Goal: Task Accomplishment & Management: Complete application form

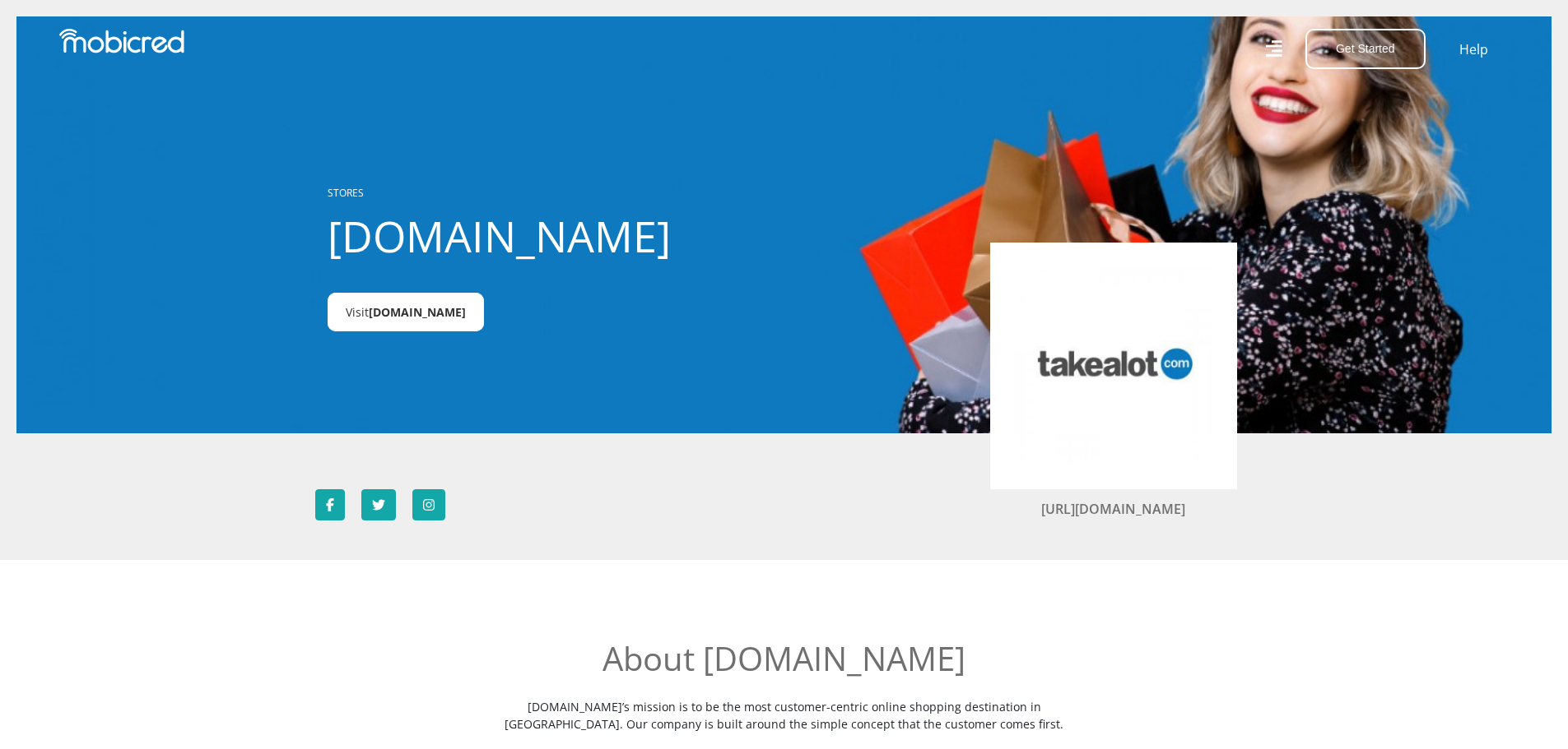
click at [423, 317] on span "Takealot.credit" at bounding box center [418, 312] width 97 height 16
click at [776, 417] on img at bounding box center [1113, 366] width 198 height 197
click at [444, 311] on span "Takealot.credit" at bounding box center [418, 312] width 97 height 16
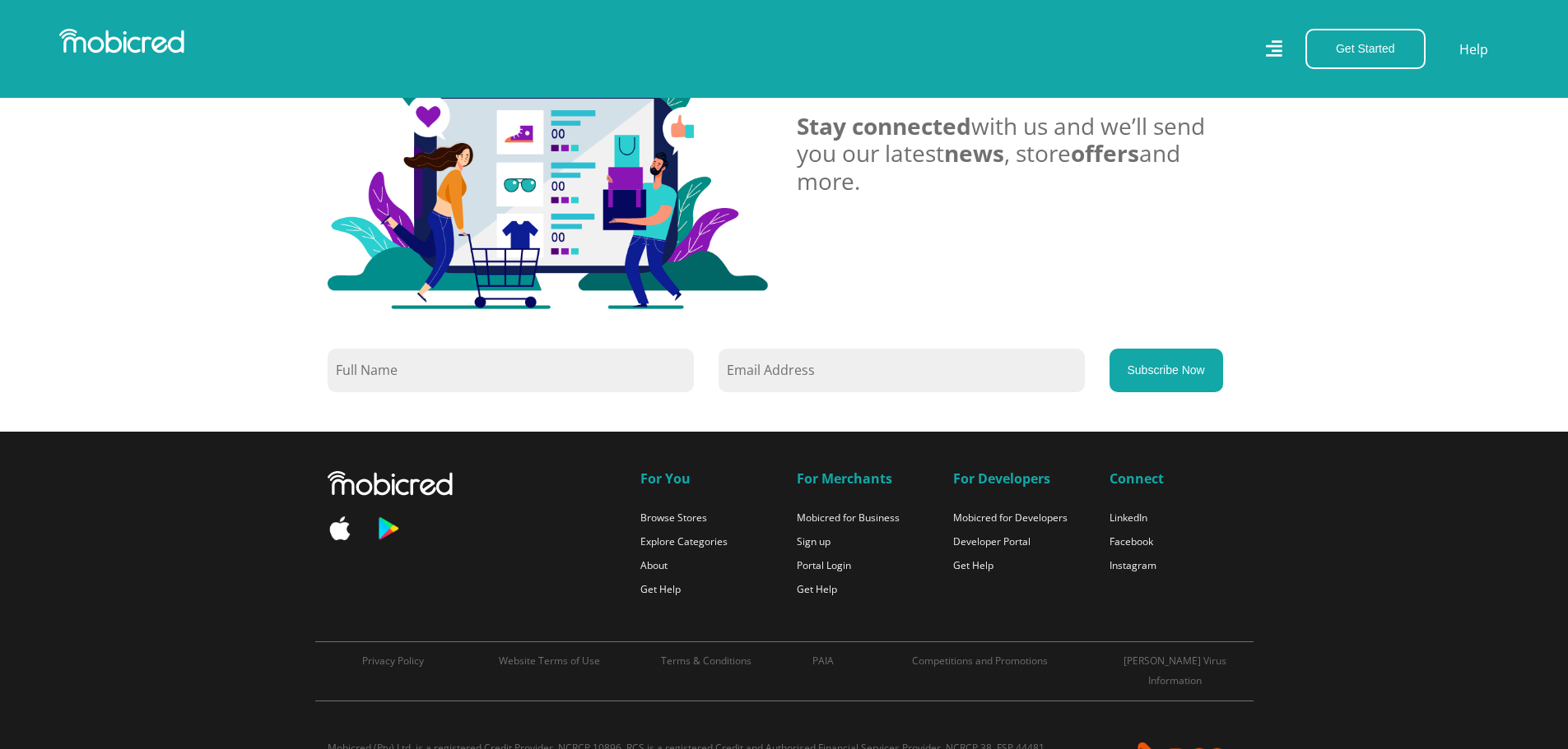
scroll to position [1312, 0]
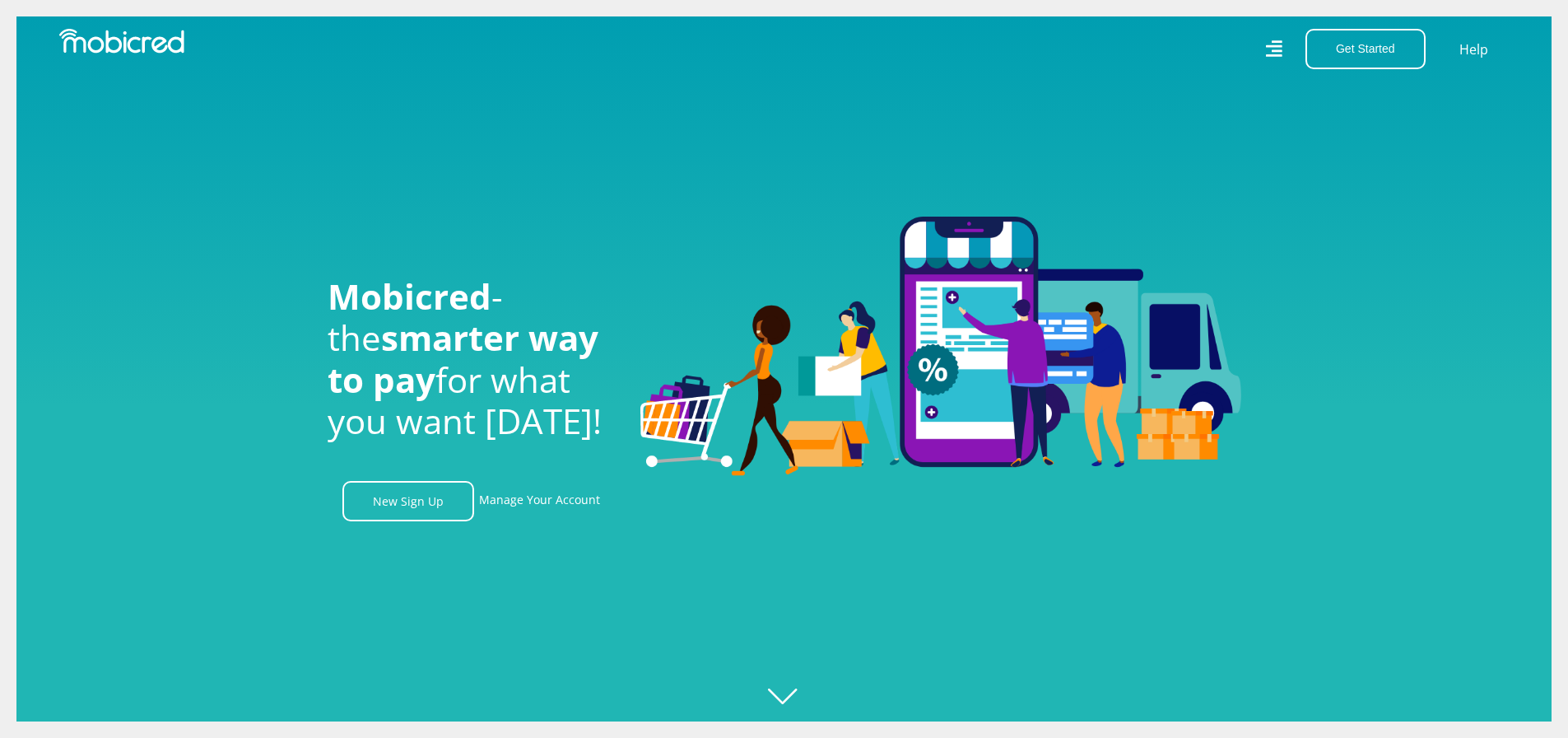
click at [1275, 46] on icon at bounding box center [1273, 48] width 17 height 17
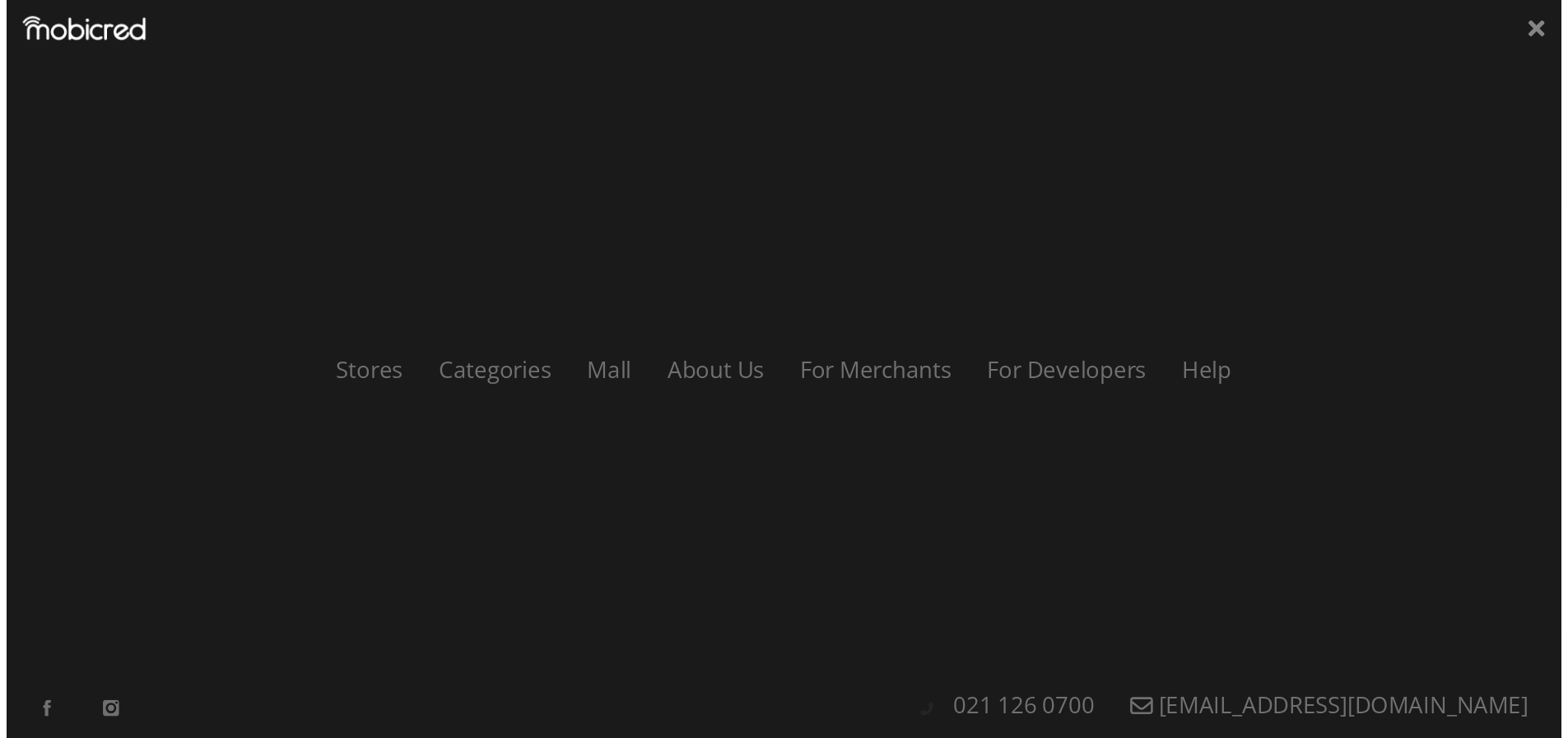
scroll to position [0, 1173]
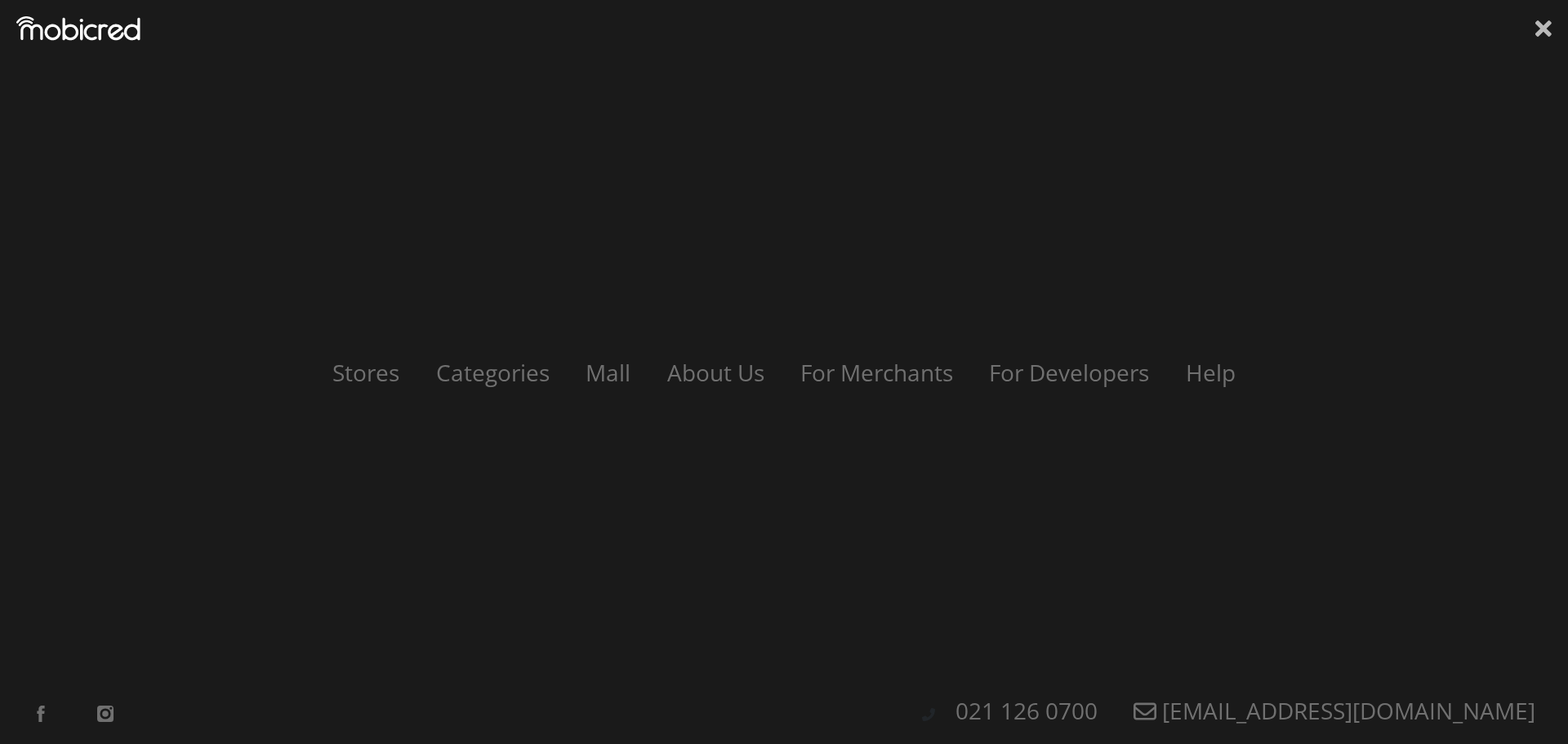
click at [1541, 36] on icon at bounding box center [1544, 28] width 16 height 24
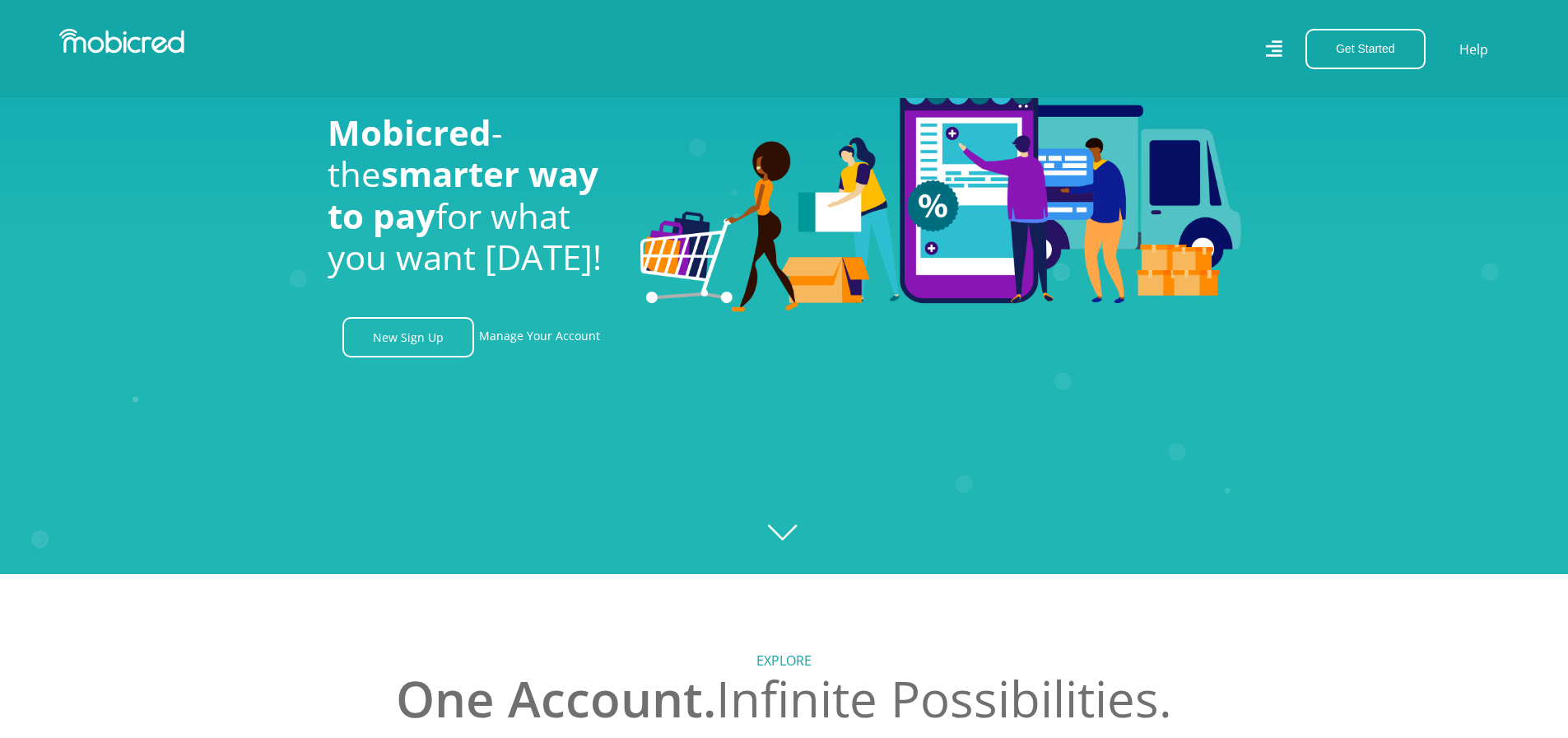
scroll to position [165, 0]
click at [536, 336] on link "Manage Your Account" at bounding box center [539, 336] width 121 height 40
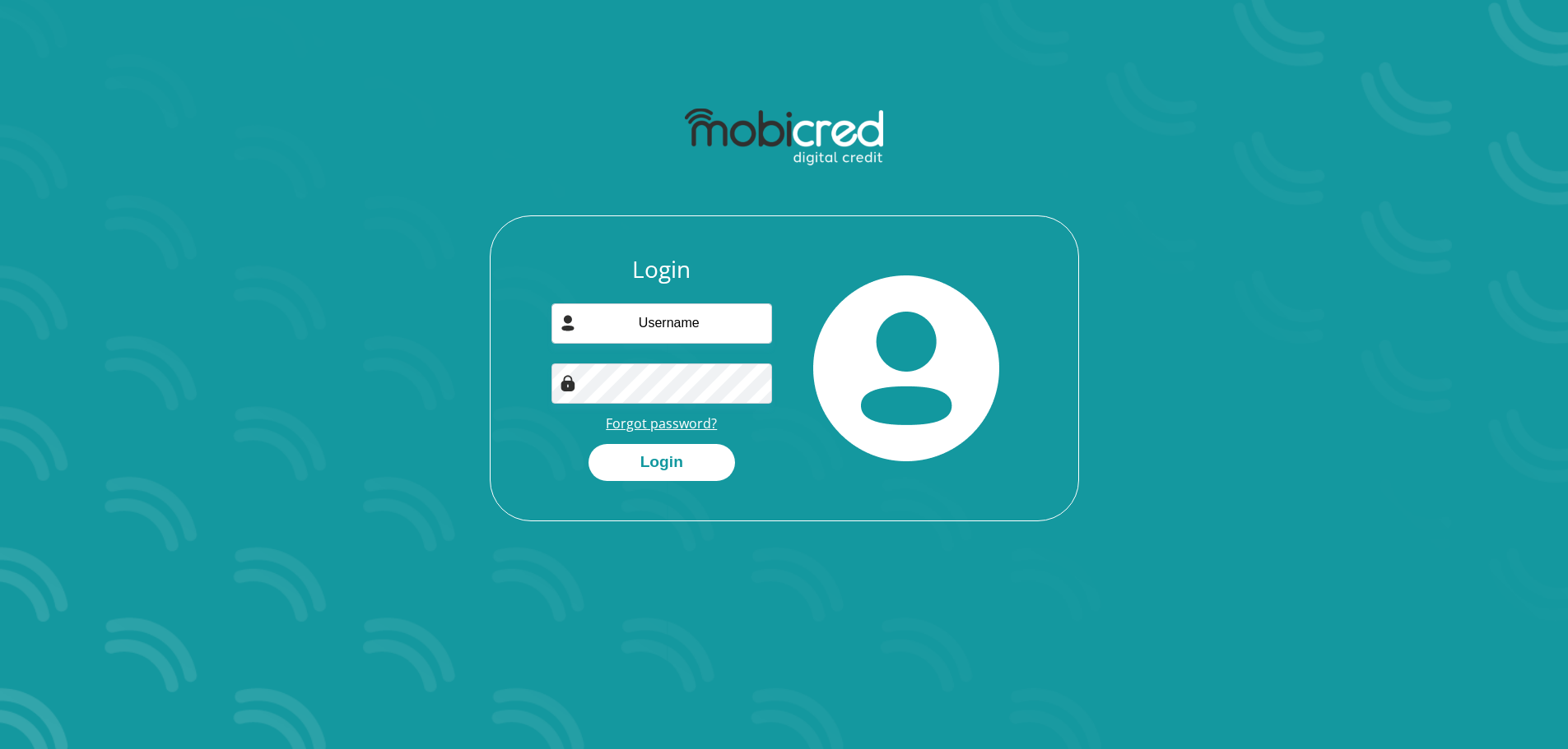
click at [676, 429] on link "Forgot password?" at bounding box center [661, 423] width 111 height 18
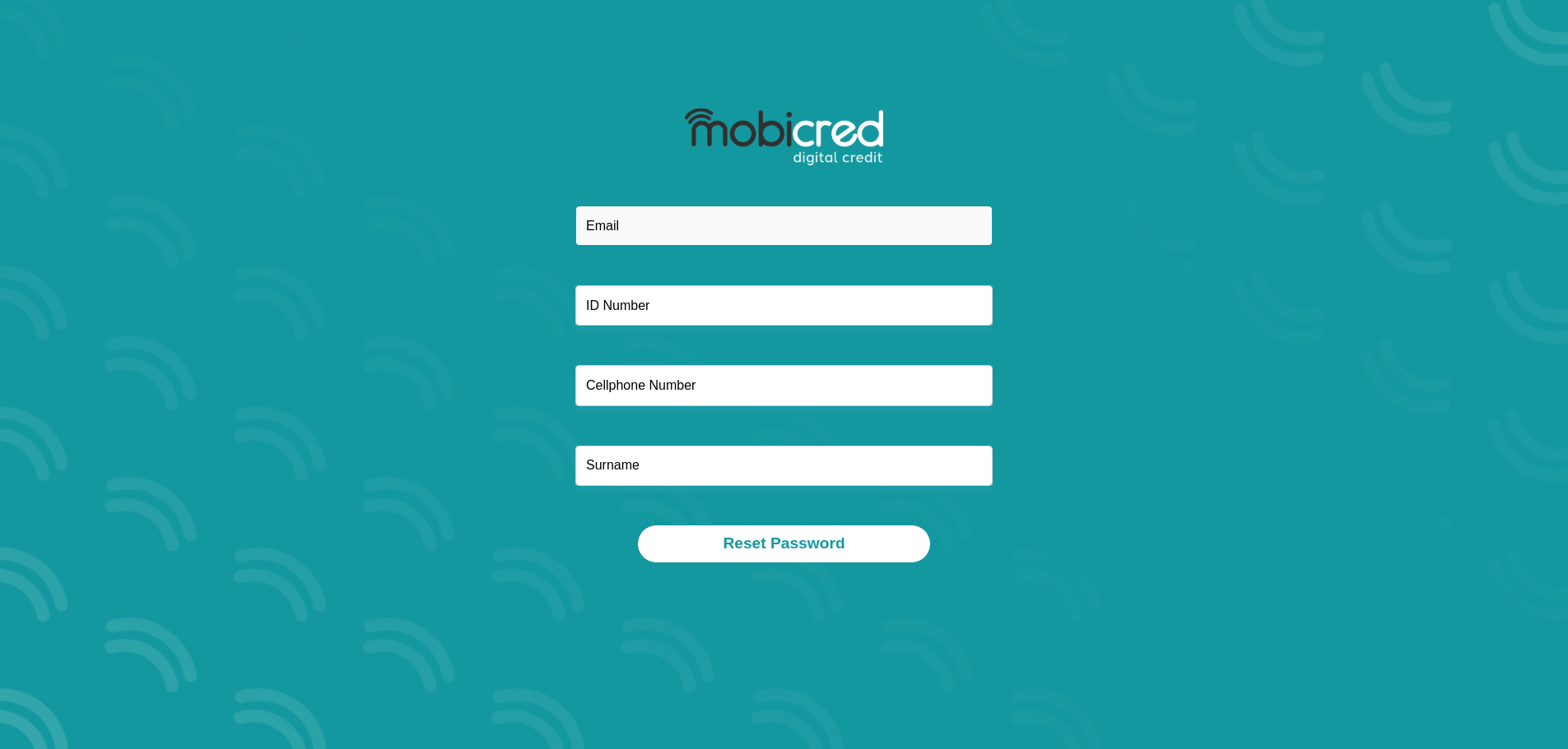
click at [667, 230] on input "email" at bounding box center [784, 225] width 418 height 40
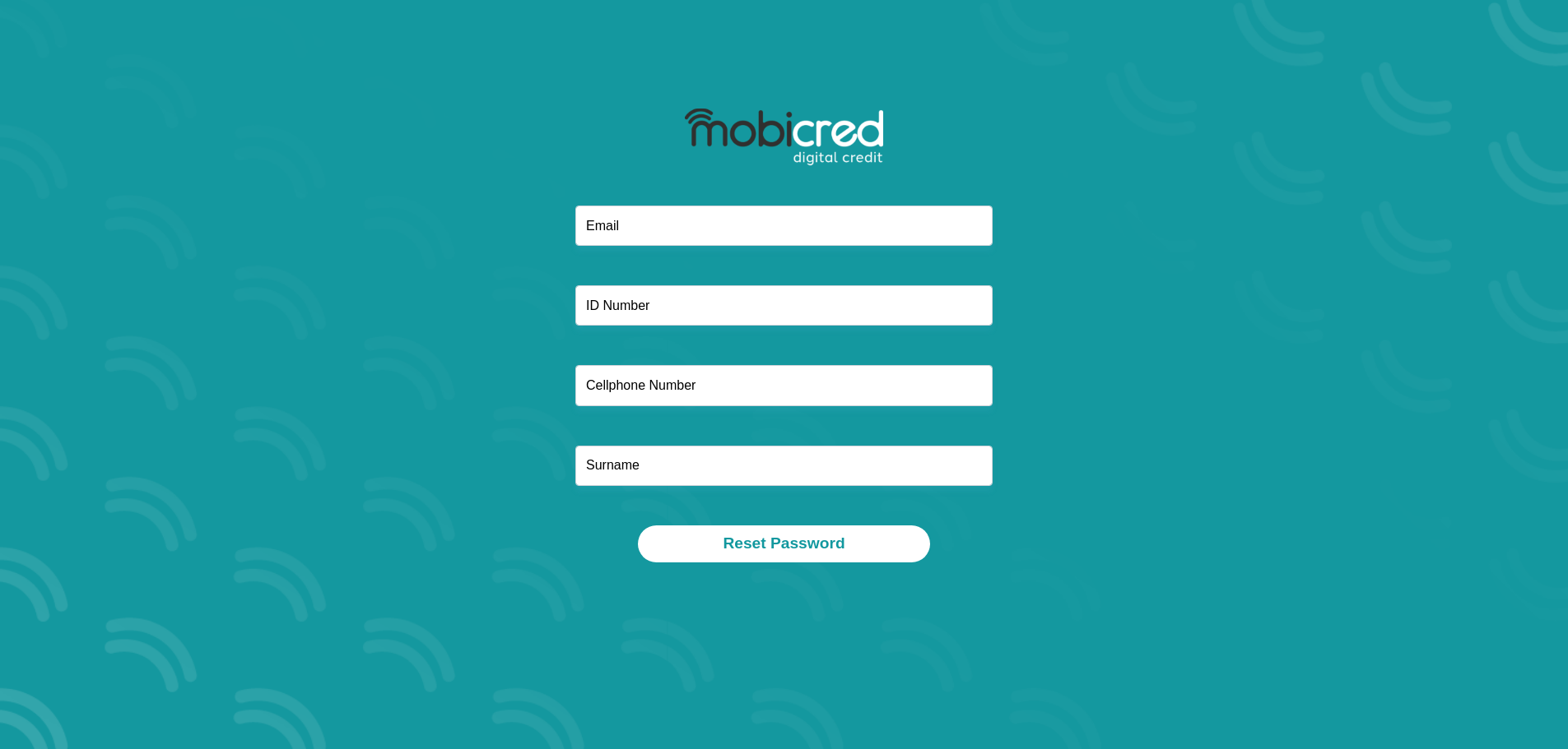
click at [470, 264] on div at bounding box center [784, 365] width 884 height 320
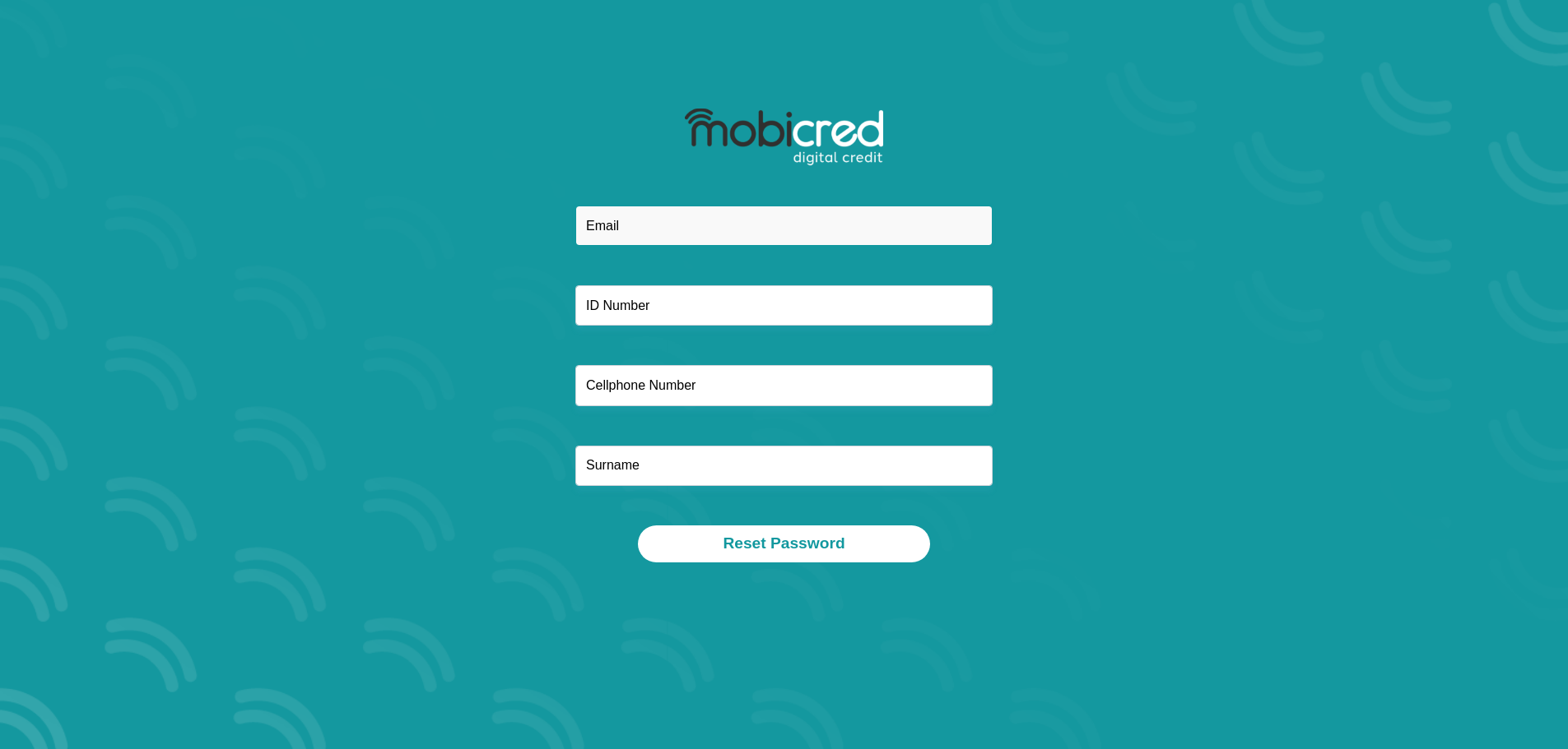
click at [599, 222] on input "email" at bounding box center [784, 225] width 418 height 40
type input "michalmeiring@gmail.com"
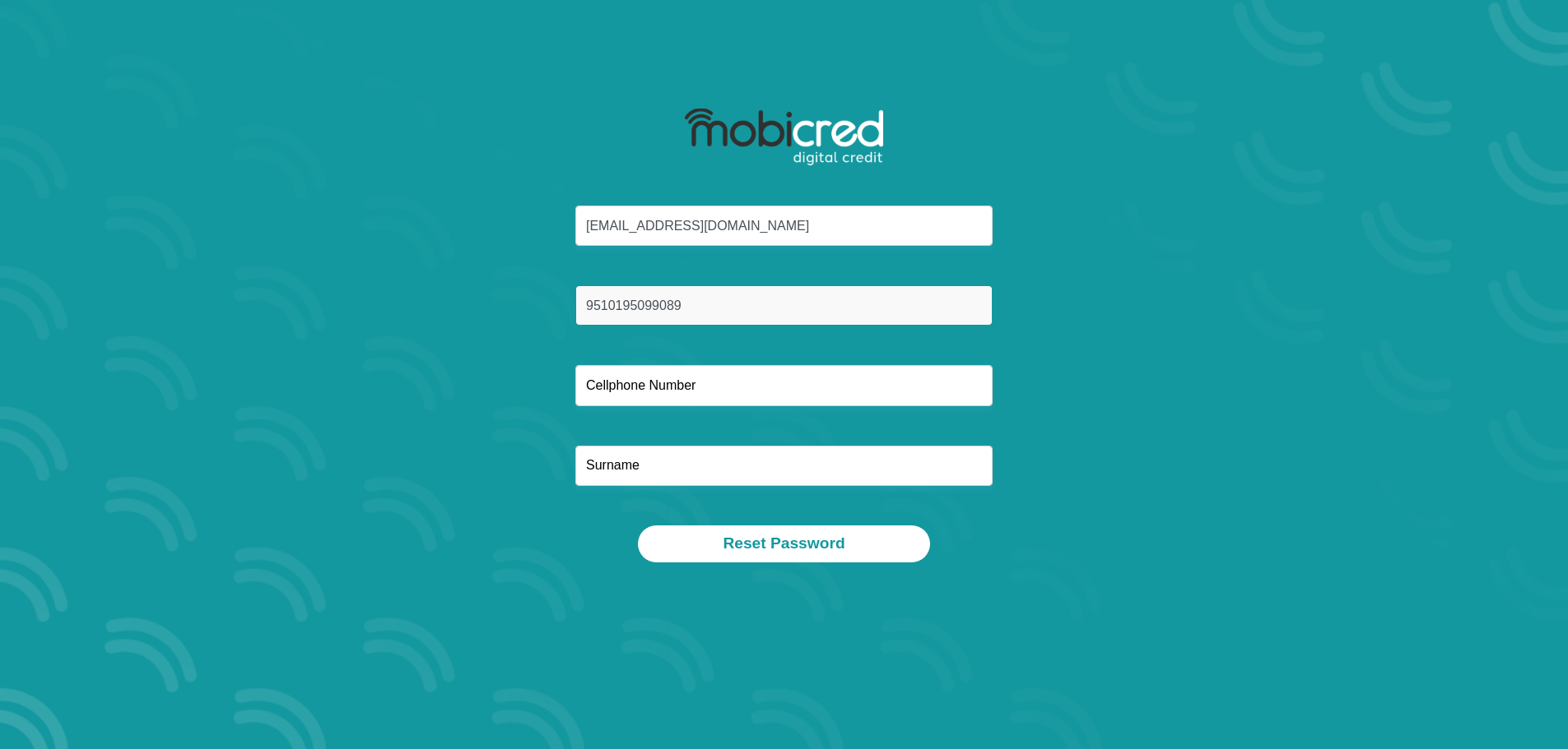
type input "9510195099089"
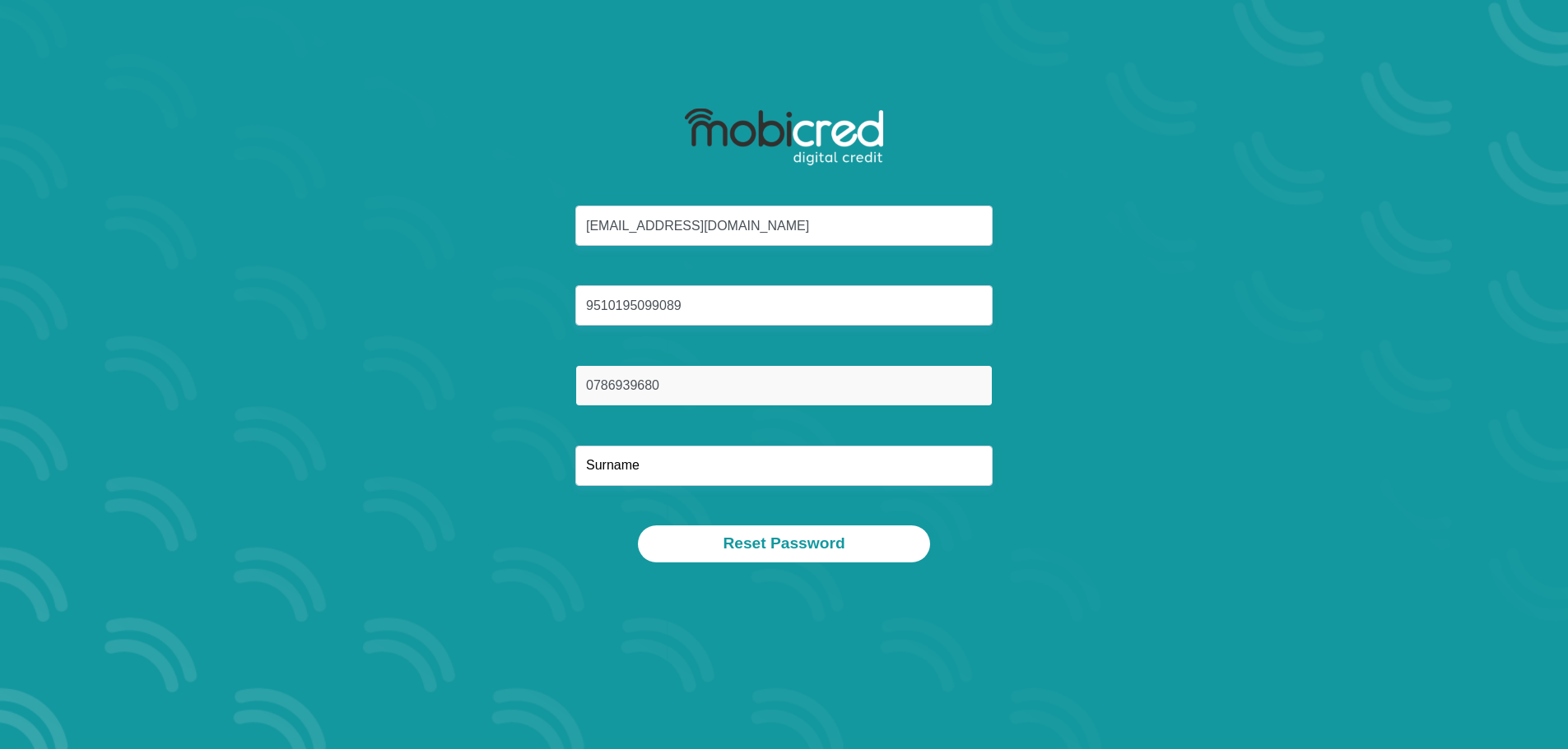
type input "0786939680"
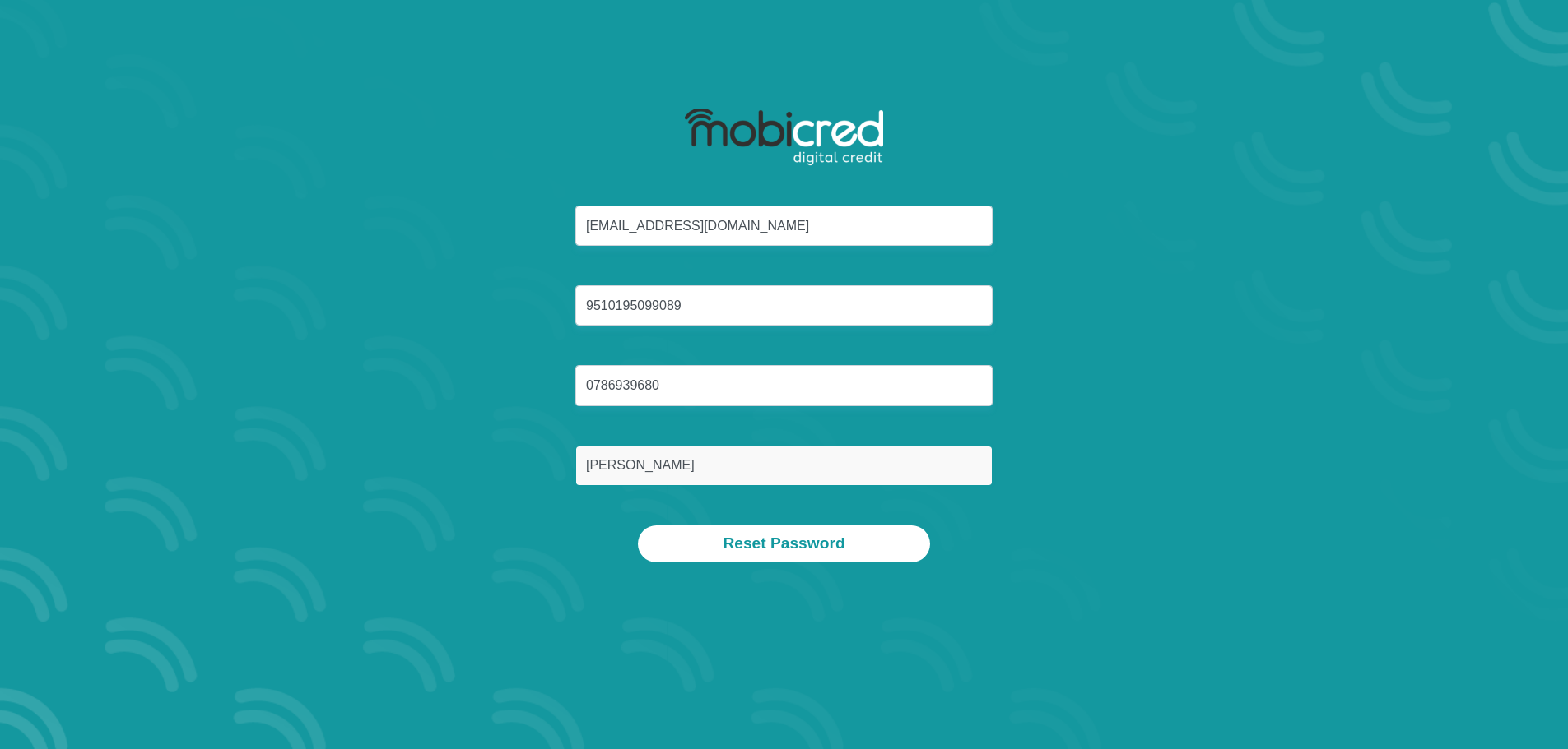
type input "Meiring"
click at [1302, 452] on section "michalmeiring@gmail.com 9510195099089 0786939680 Meiring Reset Password" at bounding box center [784, 374] width 1568 height 749
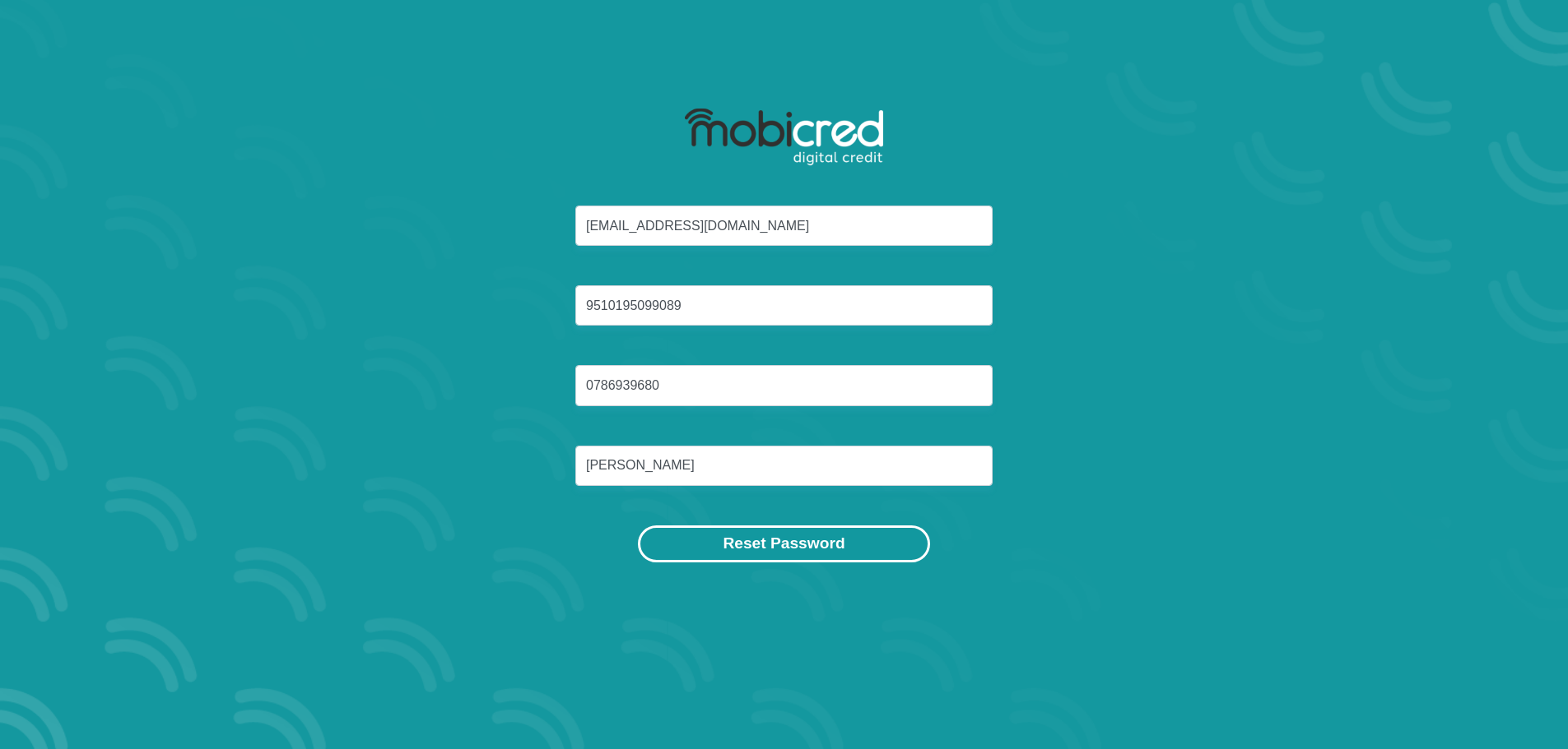
click at [761, 557] on button "Reset Password" at bounding box center [783, 544] width 291 height 37
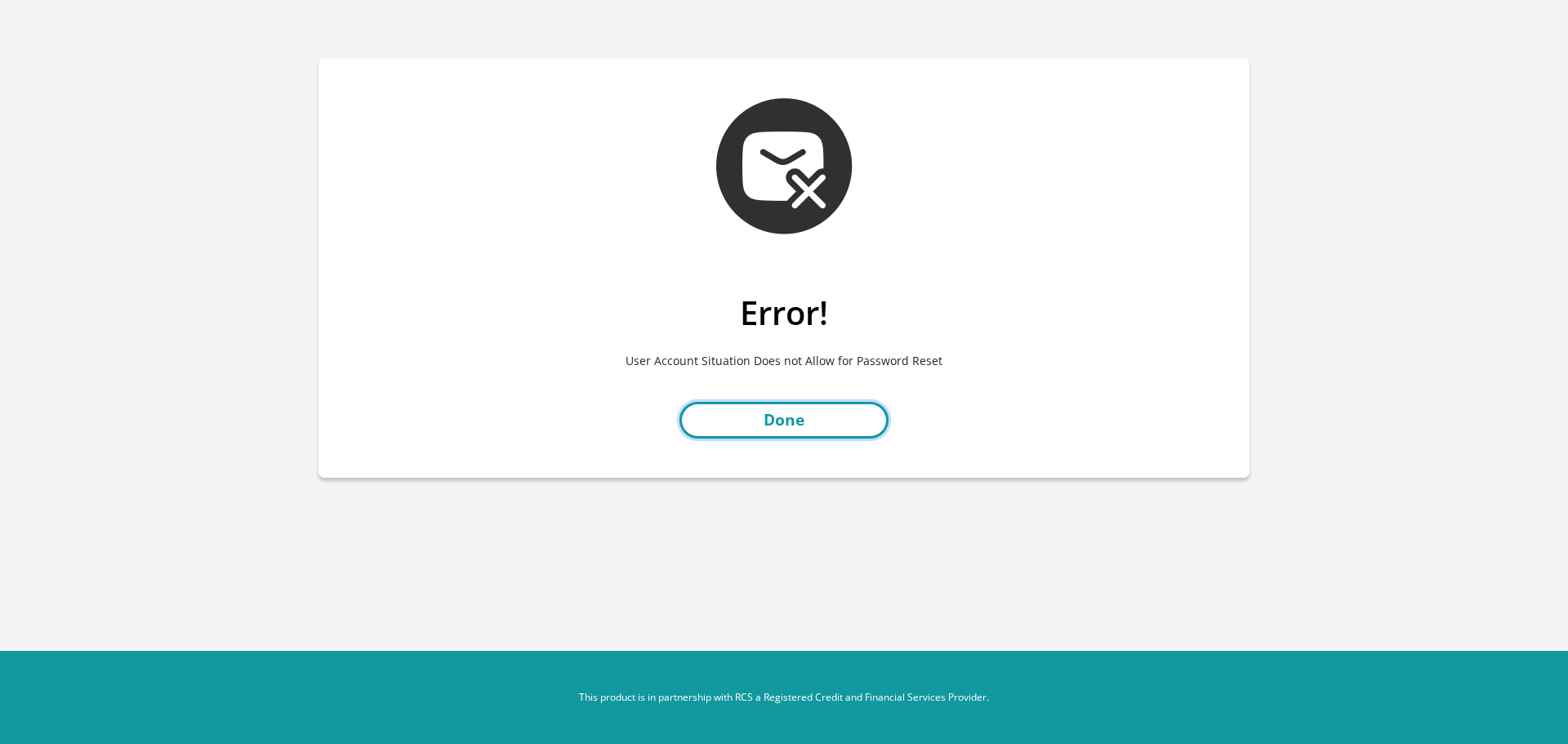
click at [738, 410] on link "Done" at bounding box center [784, 420] width 209 height 37
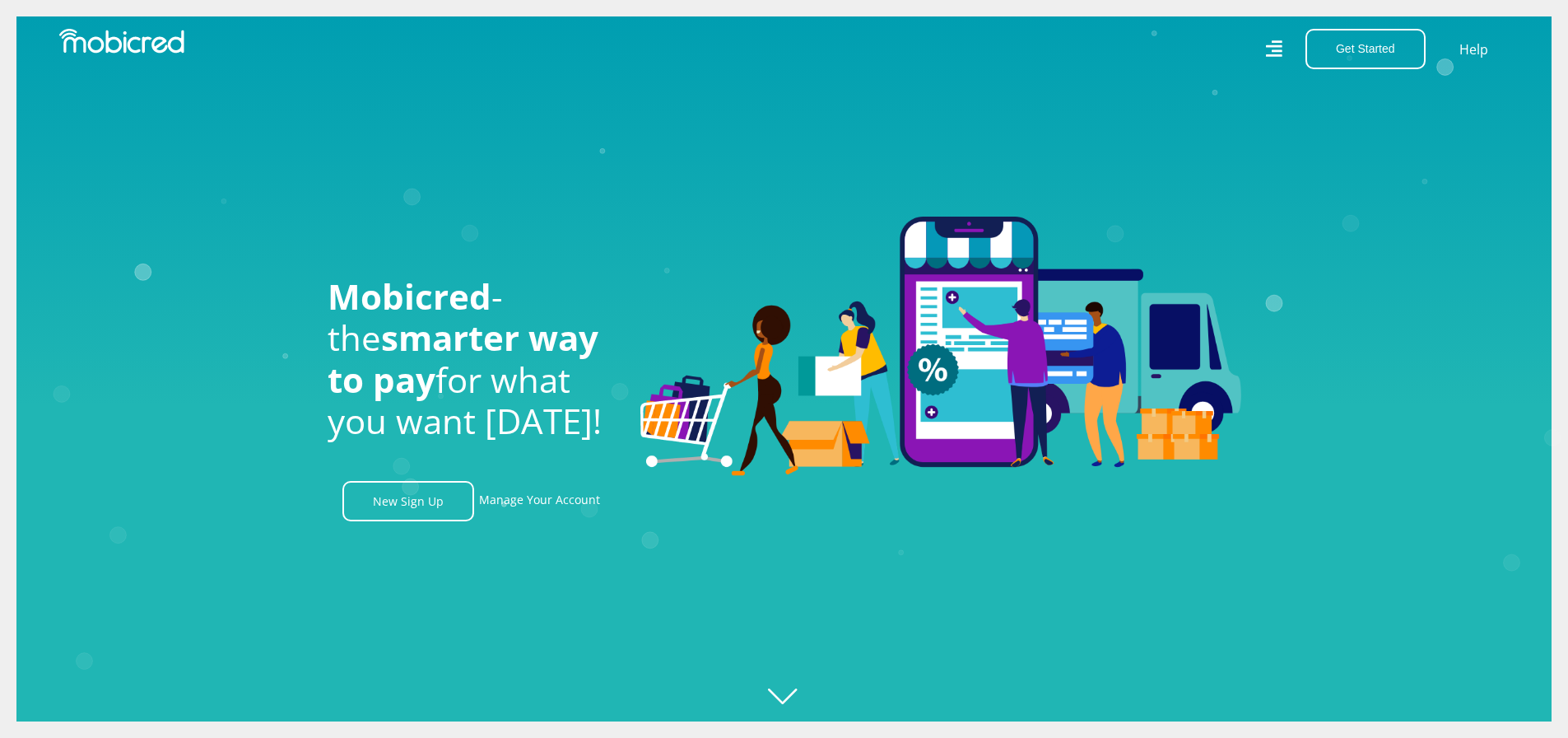
click at [1282, 57] on icon at bounding box center [1274, 49] width 18 height 24
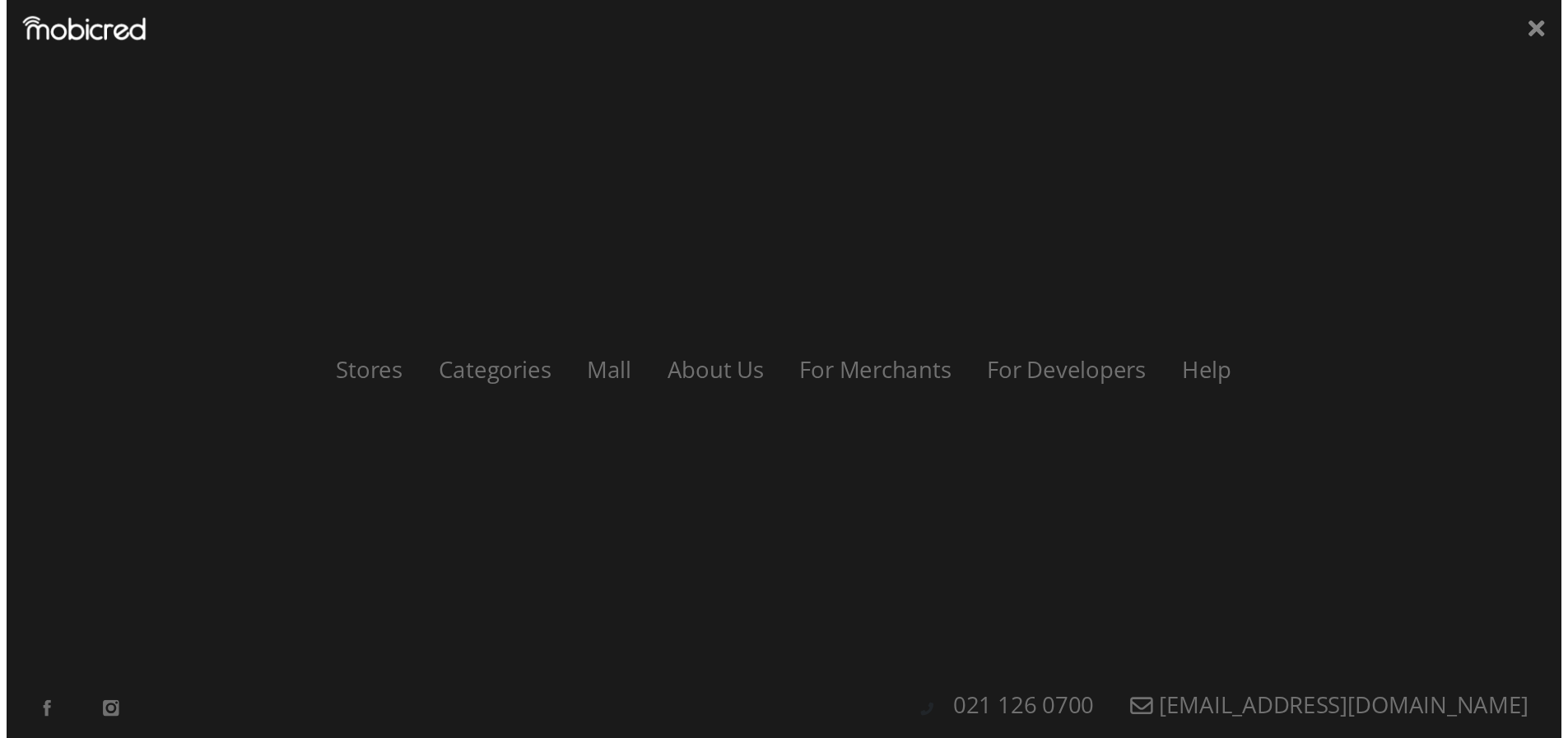
scroll to position [0, 2111]
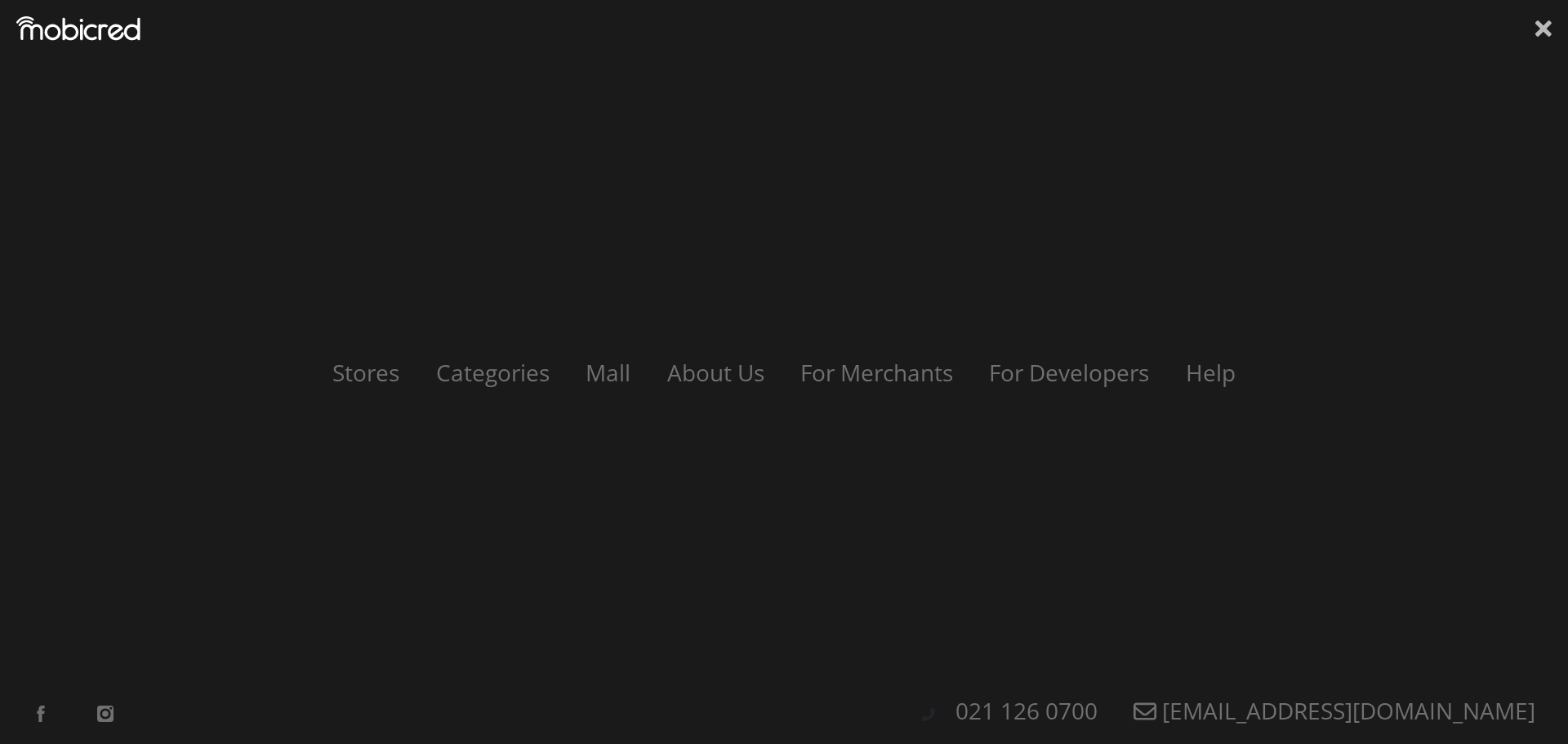
click at [1540, 35] on icon at bounding box center [1544, 28] width 16 height 16
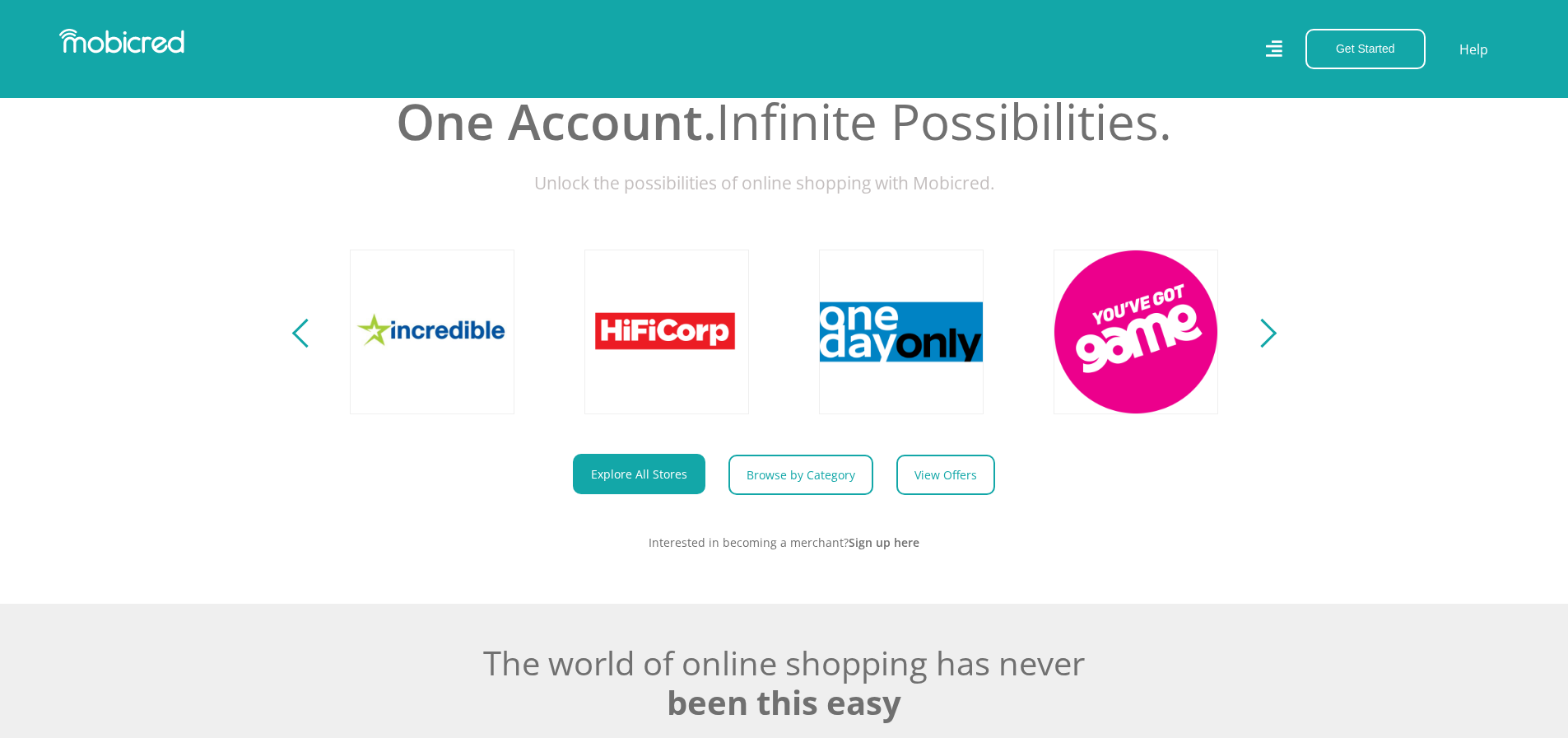
scroll to position [0, 3753]
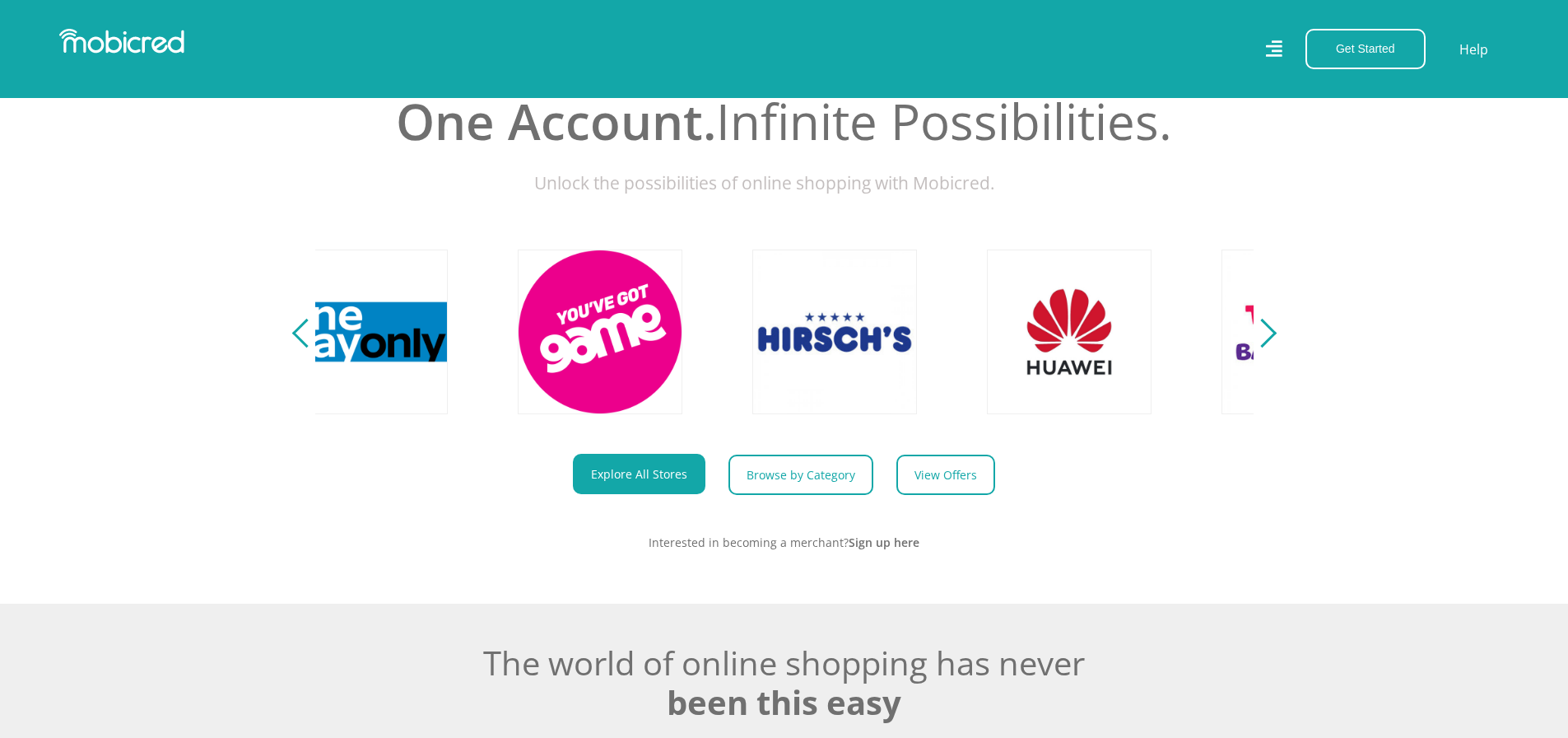
click at [1267, 348] on div "Next" at bounding box center [1261, 333] width 29 height 29
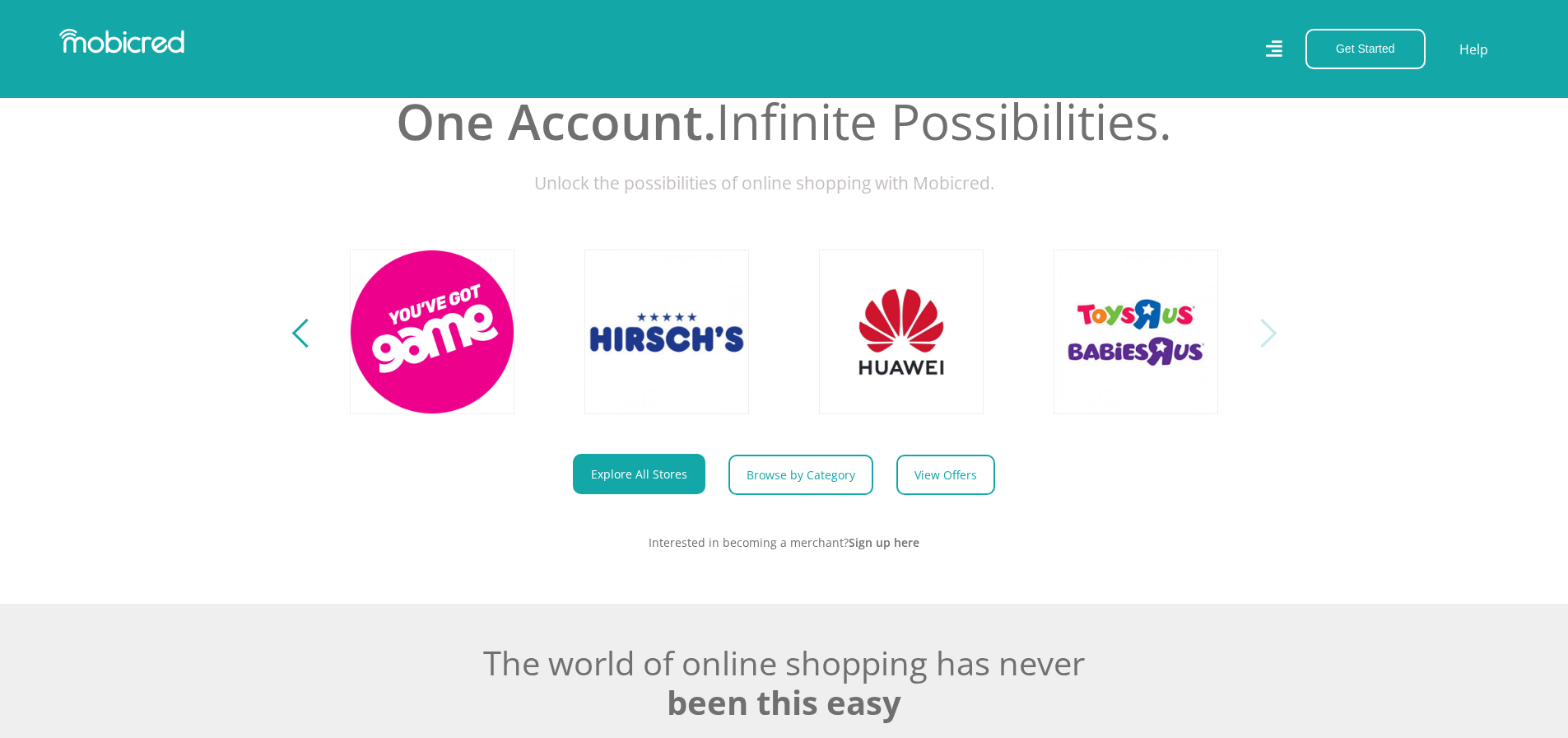
click at [1267, 348] on div "Next" at bounding box center [1261, 333] width 29 height 29
click at [1271, 349] on button "Next" at bounding box center [1261, 332] width 20 height 33
click at [296, 338] on button "Previous" at bounding box center [306, 332] width 20 height 33
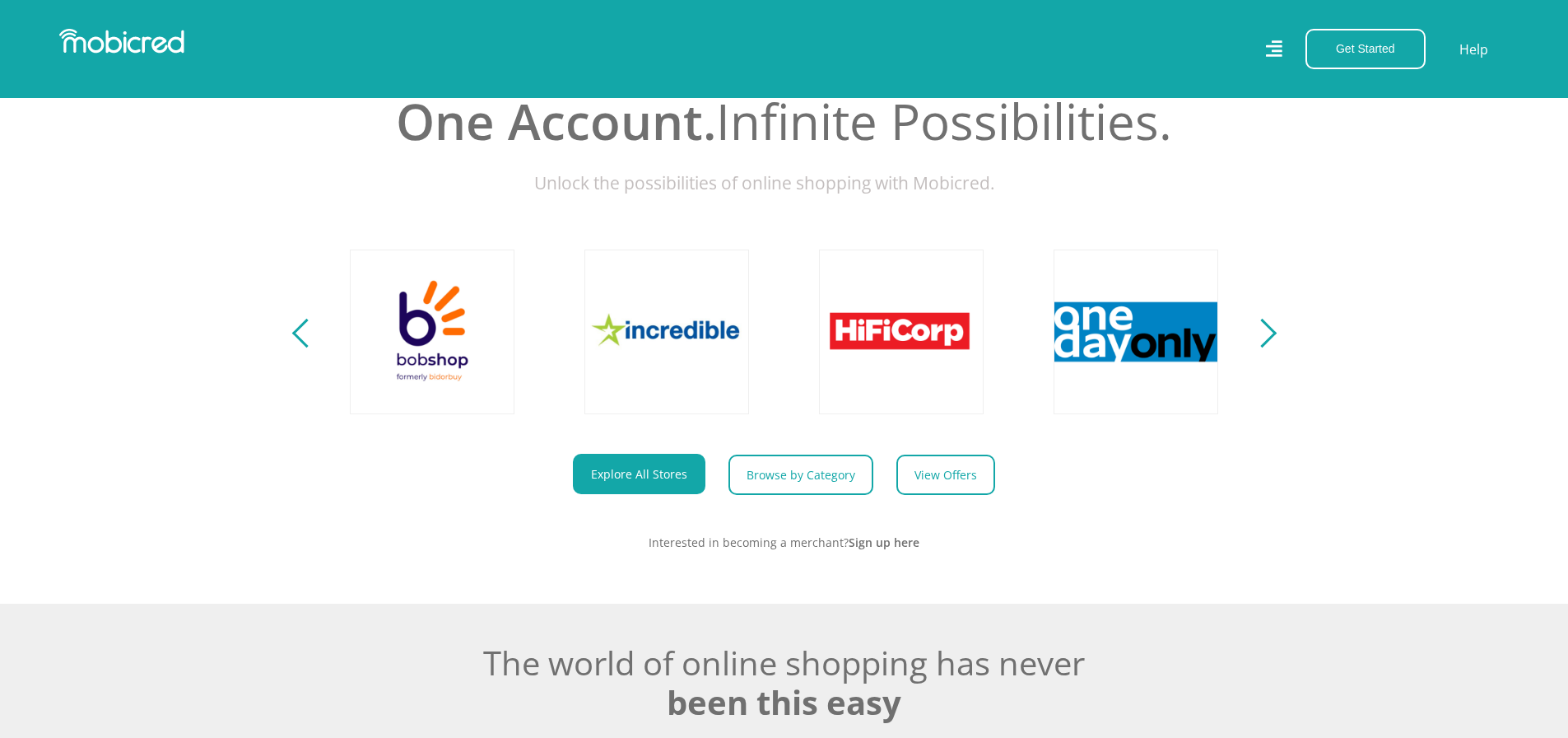
click at [297, 341] on div "Previous" at bounding box center [306, 333] width 29 height 29
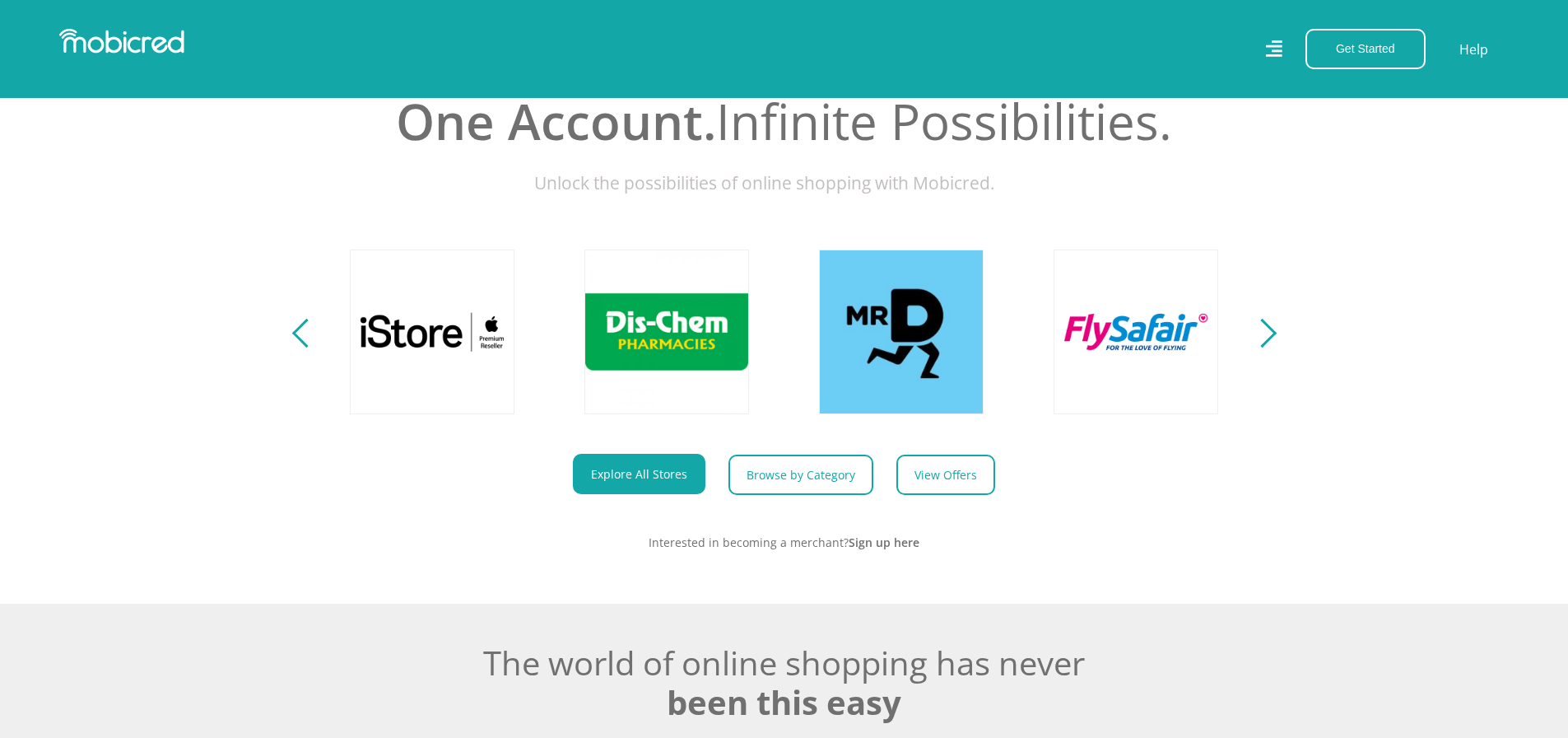
scroll to position [0, 1877]
click at [307, 364] on section "Explore One Account. Infinite Possibilities. Unlock the possibilities of online…" at bounding box center [784, 300] width 1568 height 607
click at [304, 348] on div "Previous" at bounding box center [306, 333] width 29 height 29
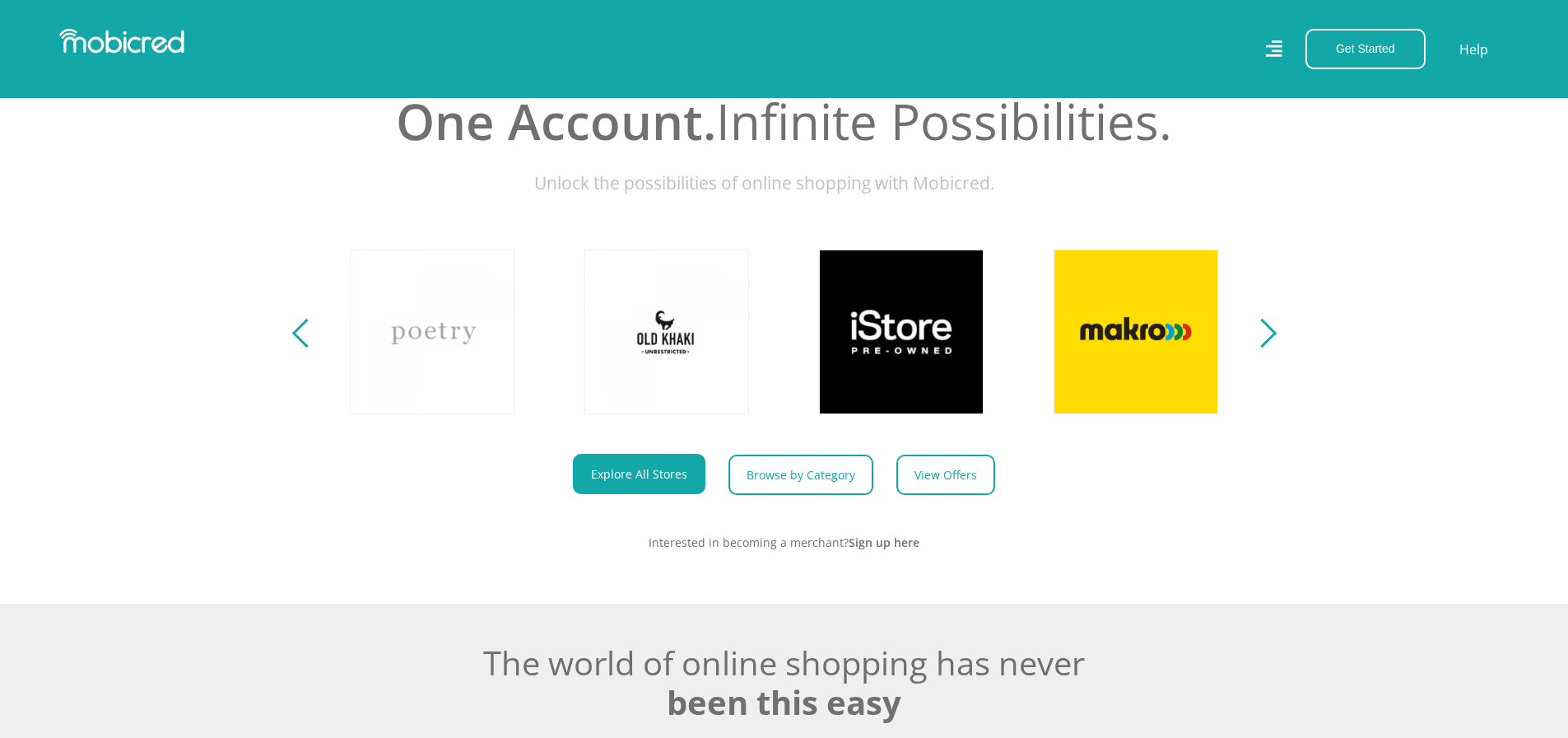
click at [304, 348] on div "Previous" at bounding box center [306, 333] width 29 height 29
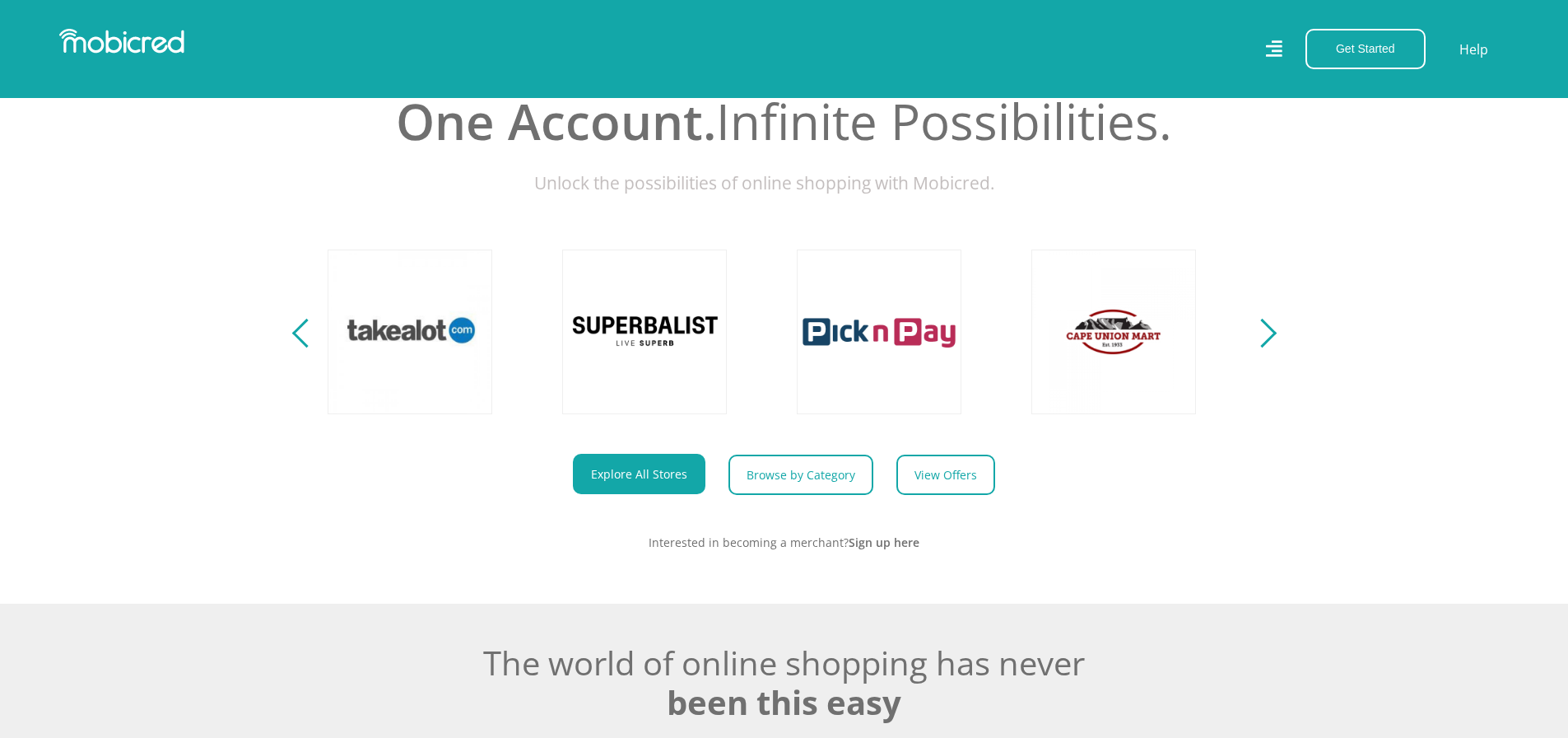
scroll to position [0, 0]
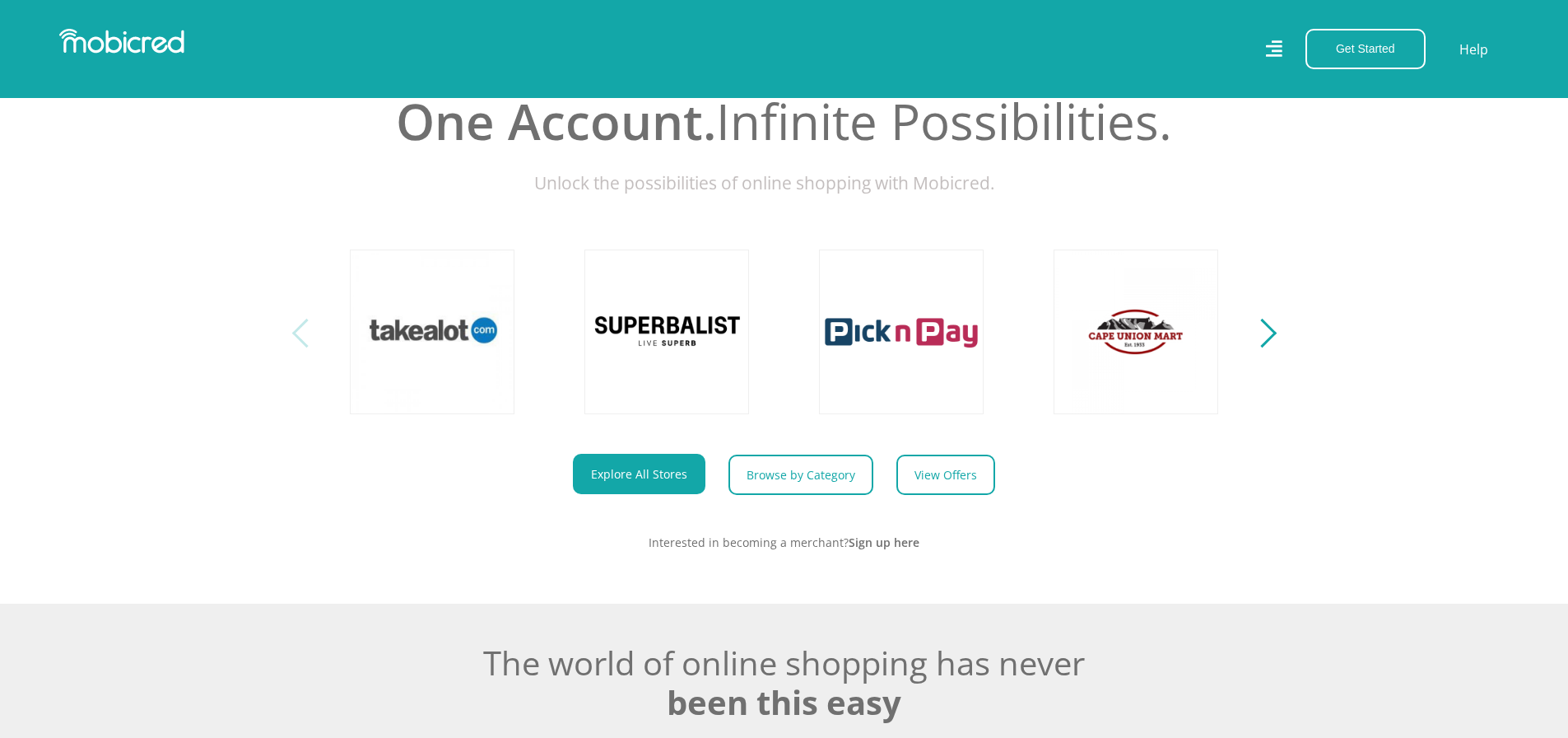
click at [304, 348] on div "Previous" at bounding box center [306, 333] width 29 height 29
click at [461, 349] on link at bounding box center [432, 331] width 194 height 194
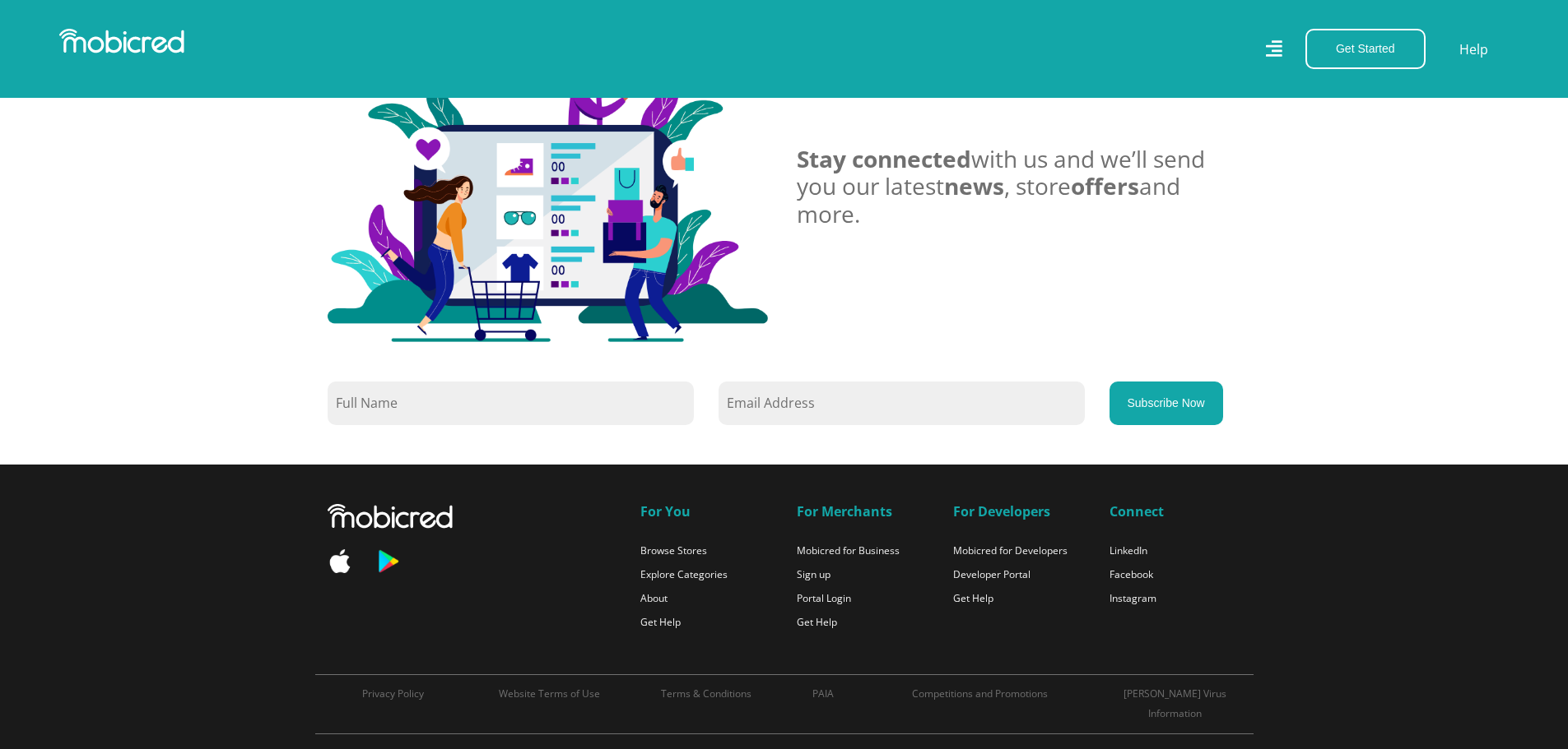
scroll to position [1394, 0]
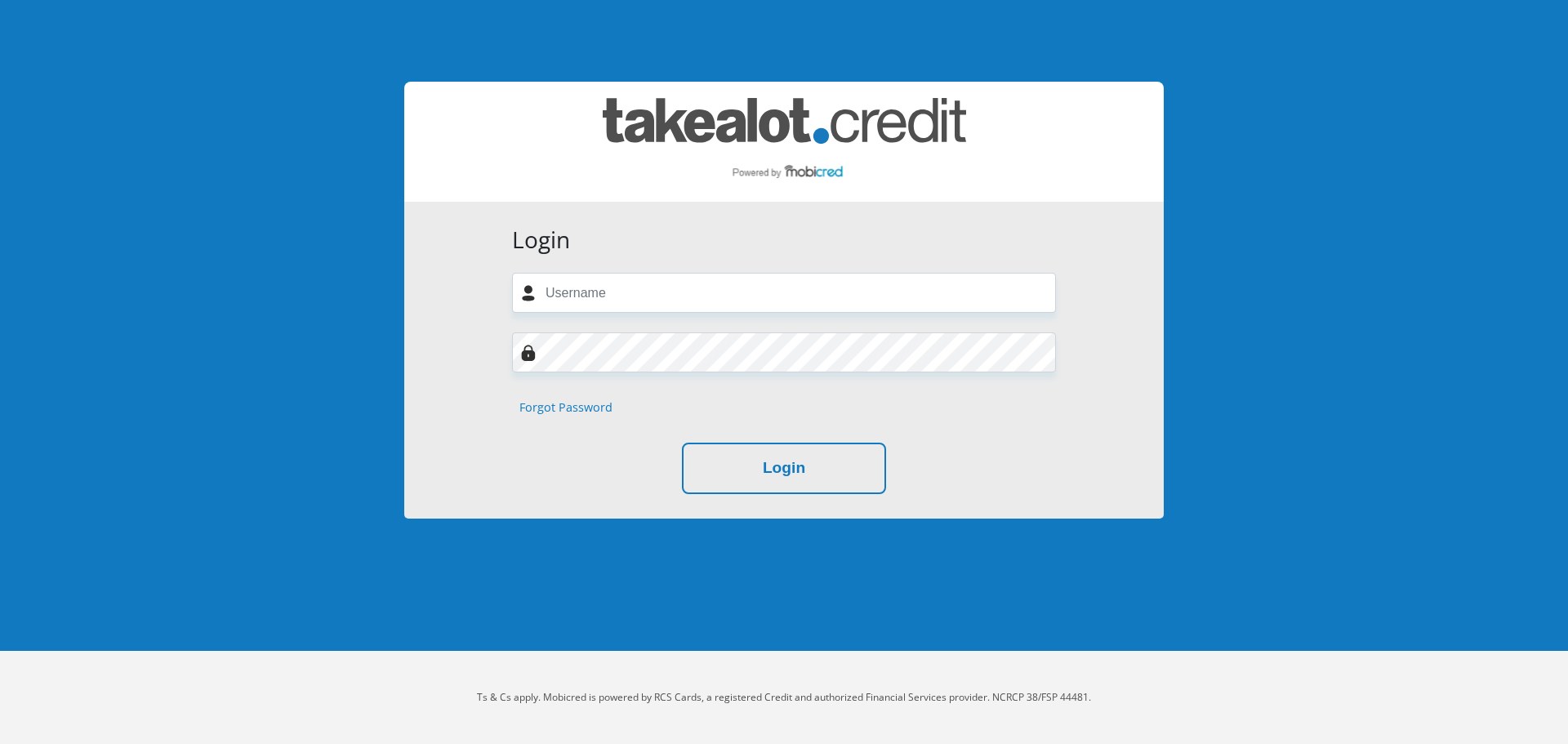
click at [575, 411] on link "Forgot Password" at bounding box center [566, 408] width 93 height 18
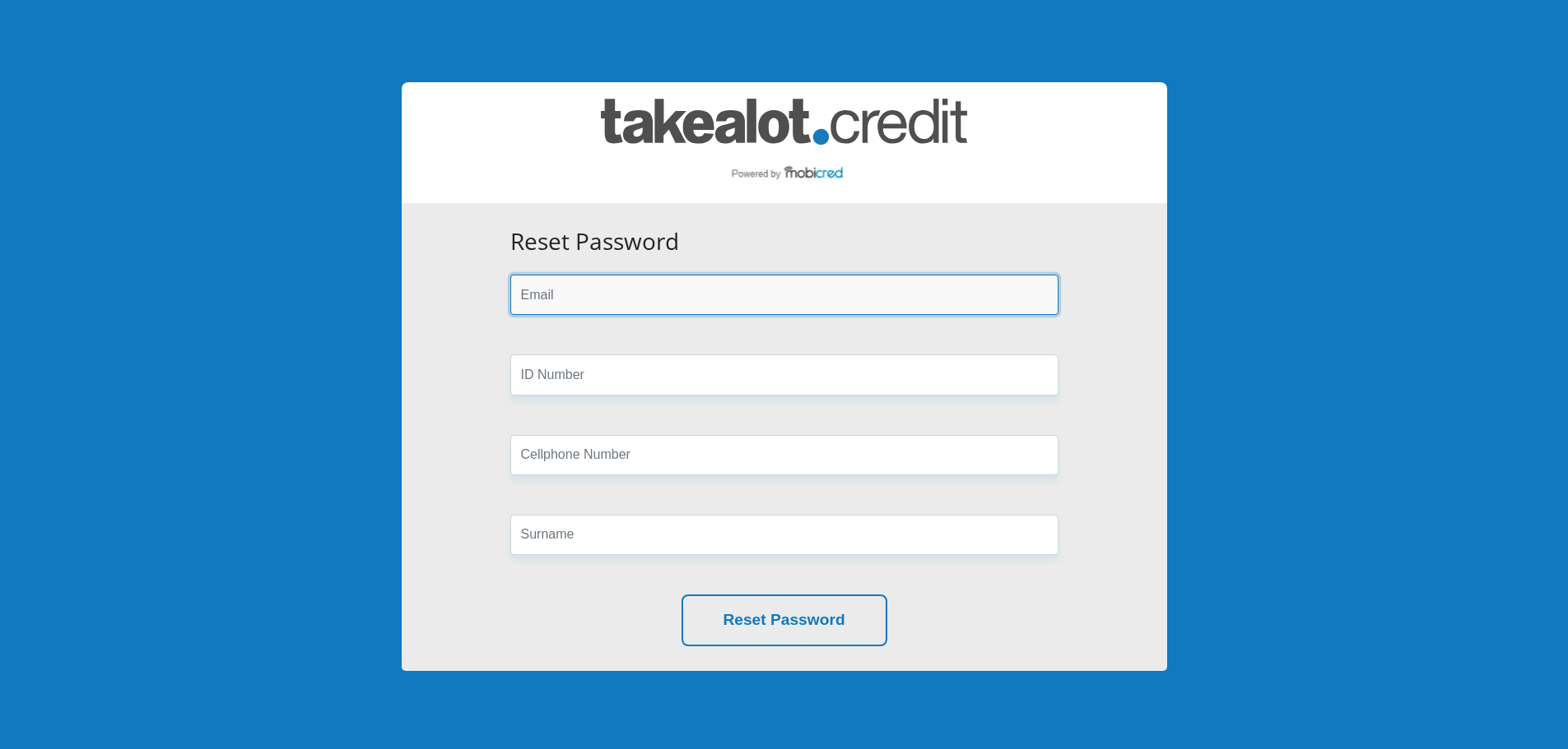
click at [589, 296] on input "email" at bounding box center [784, 294] width 548 height 40
click at [533, 291] on input "email" at bounding box center [784, 294] width 548 height 40
type input "michalmeiring@gmail.com"
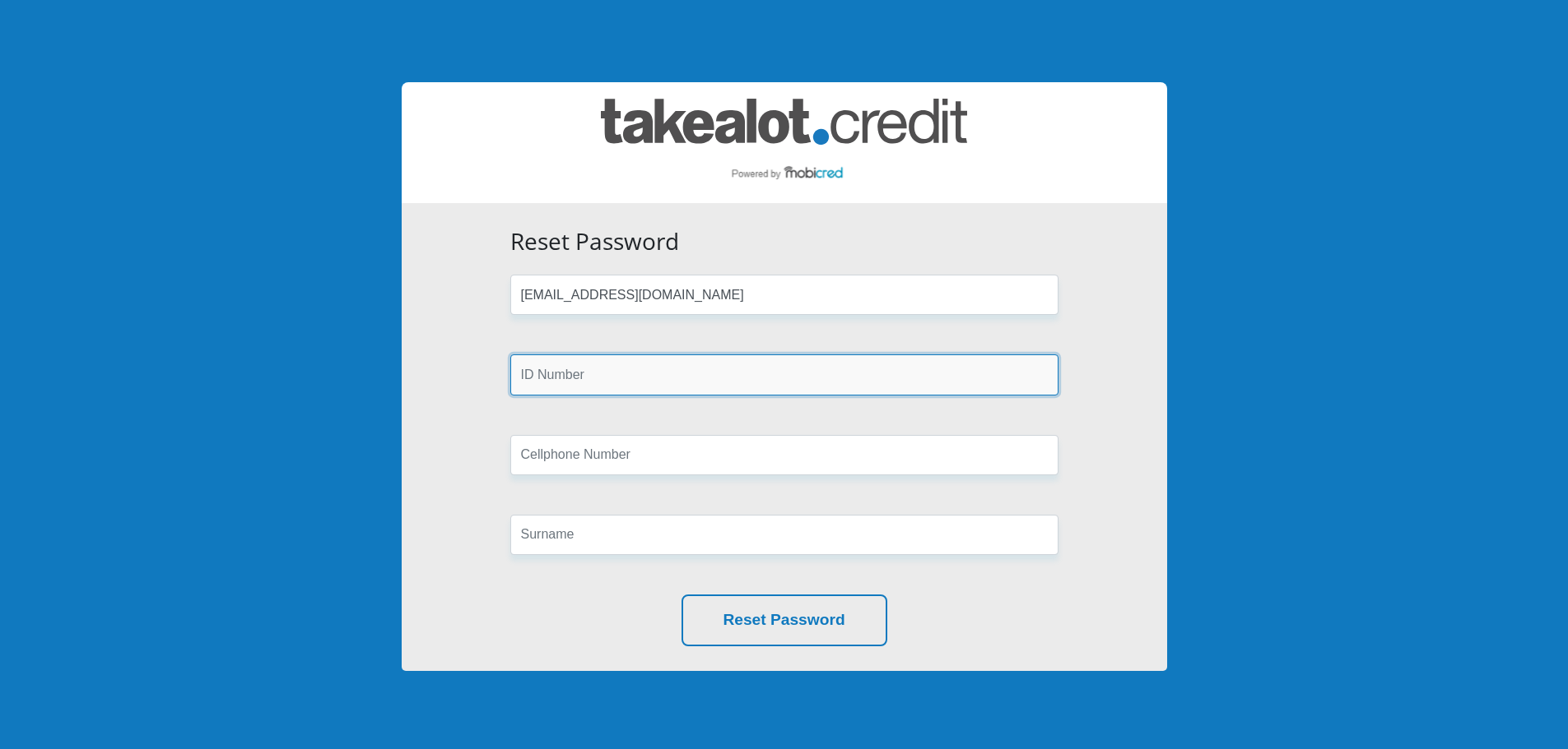
click at [588, 372] on input "text" at bounding box center [784, 374] width 548 height 40
type input "9510195099089"
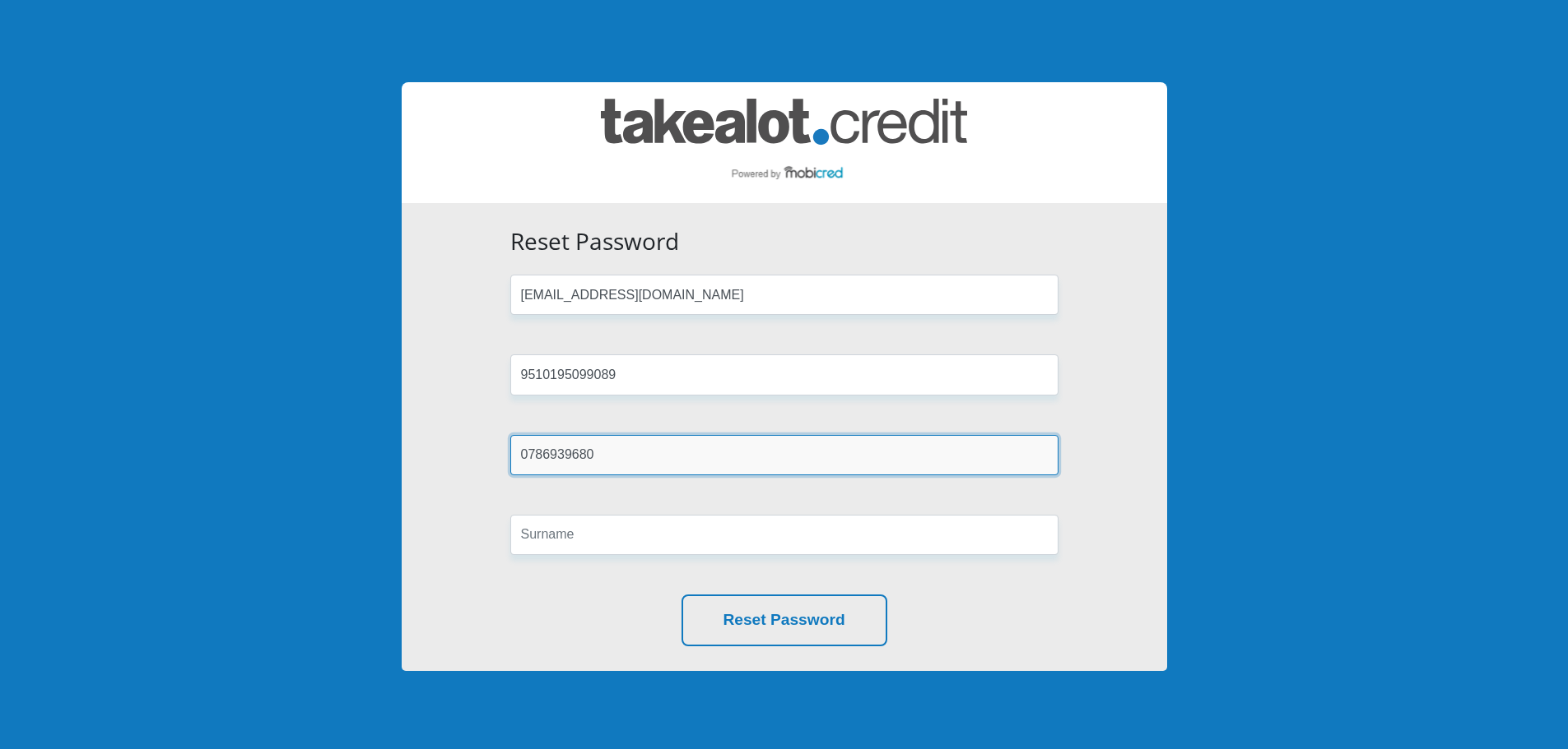
type input "0786939680"
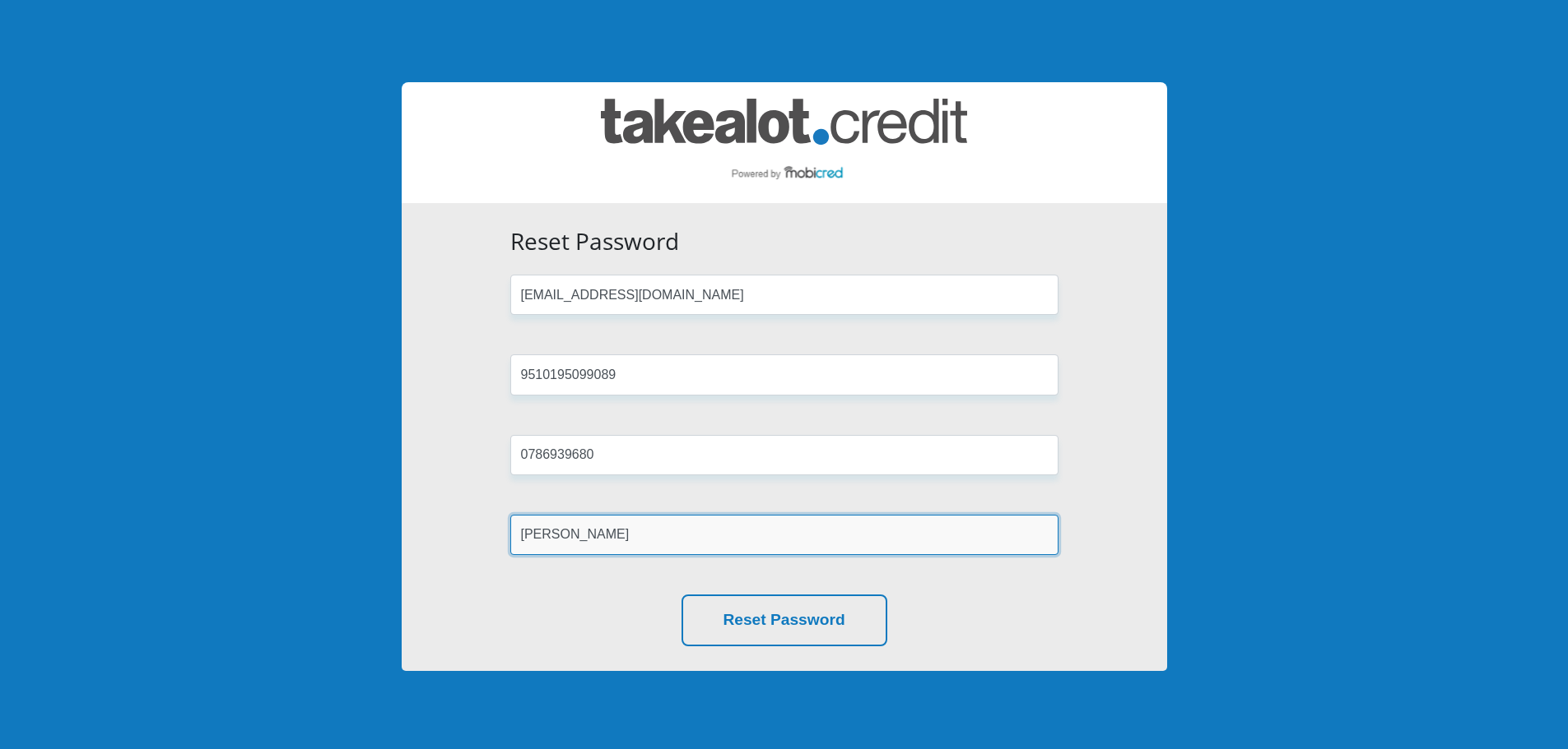
type input "Meiring"
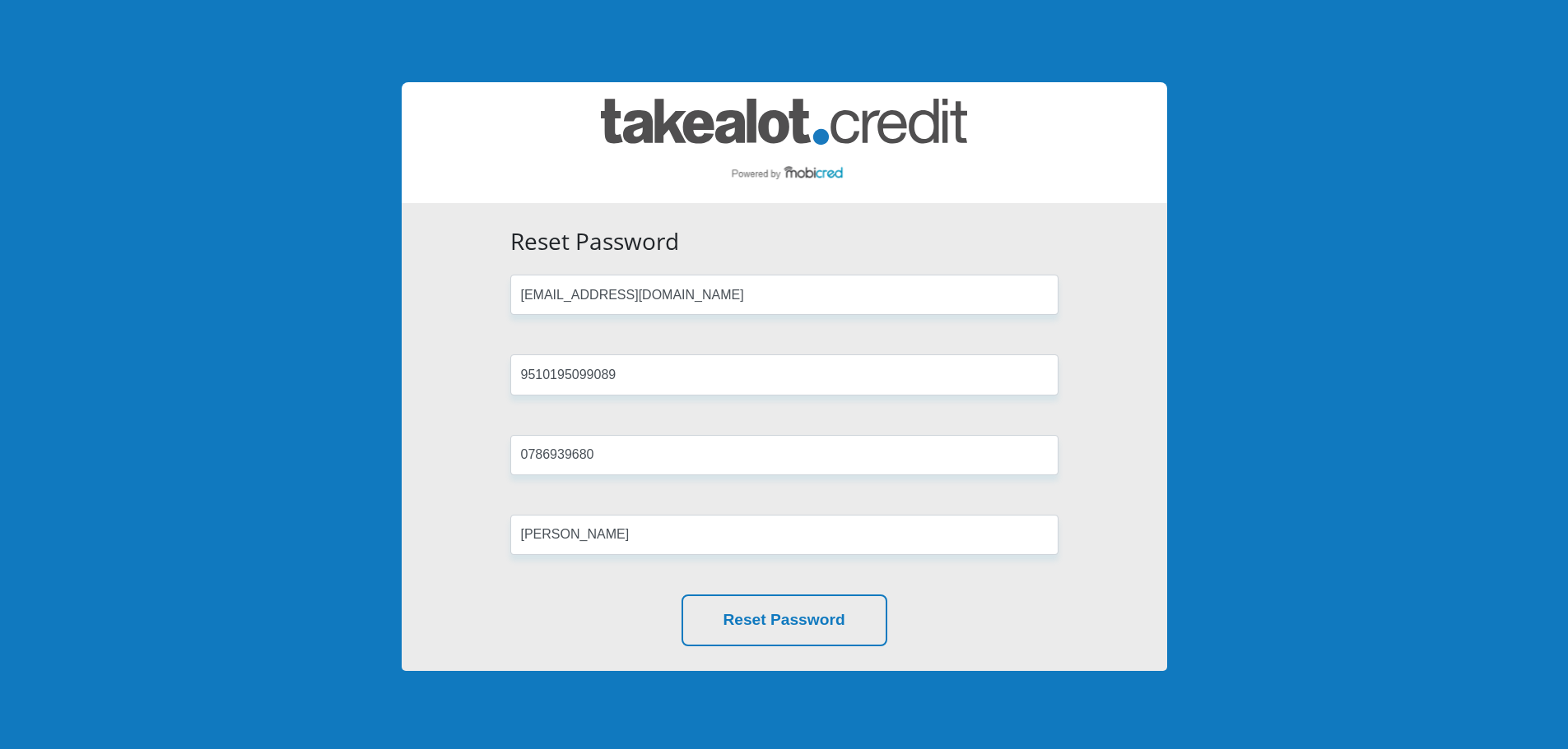
click at [478, 626] on div "Reset Password michalmeiring@gmail.com 9510195099089 0786939680 Meiring Reset P…" at bounding box center [784, 437] width 765 height 468
click at [750, 630] on button "Reset Password" at bounding box center [784, 620] width 205 height 52
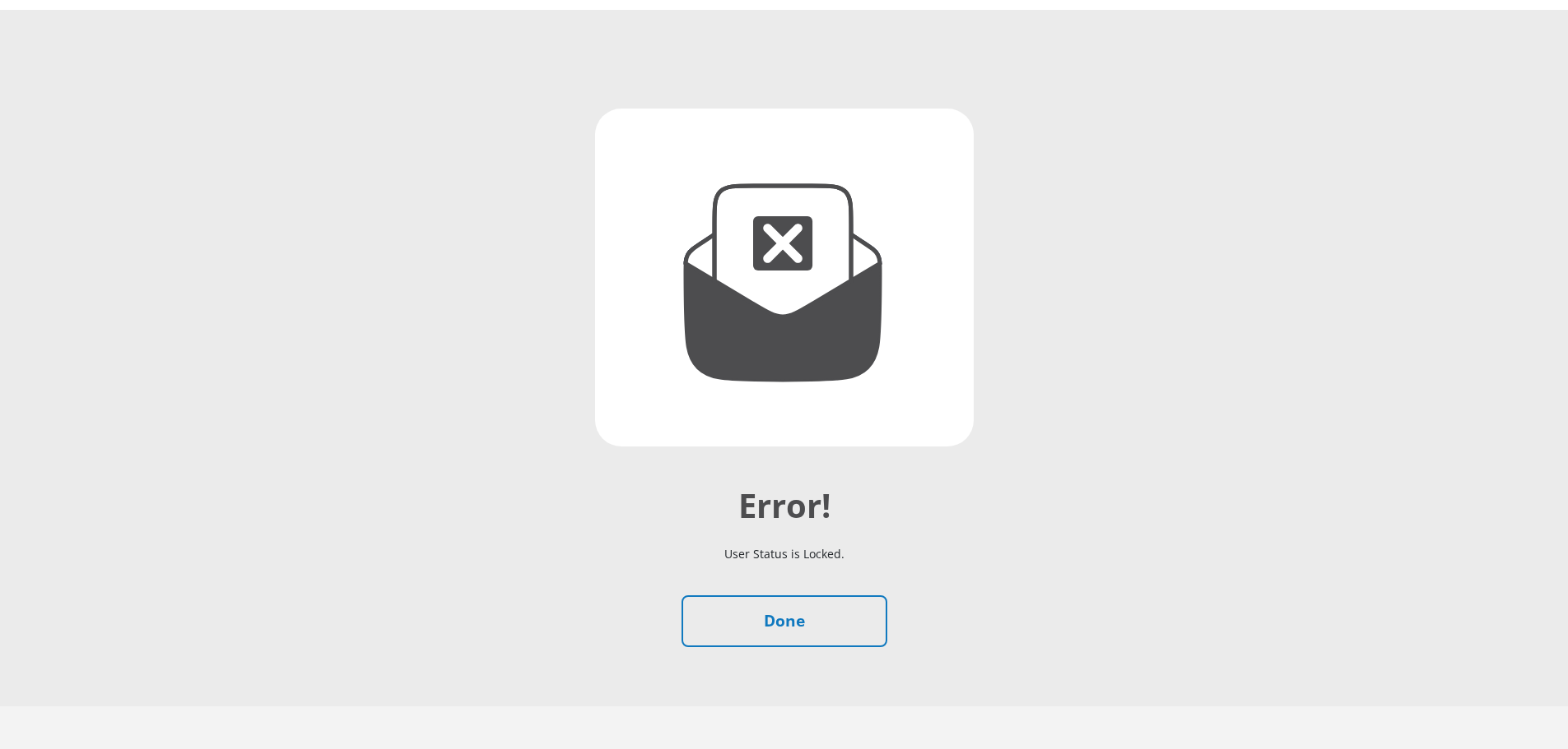
scroll to position [133, 0]
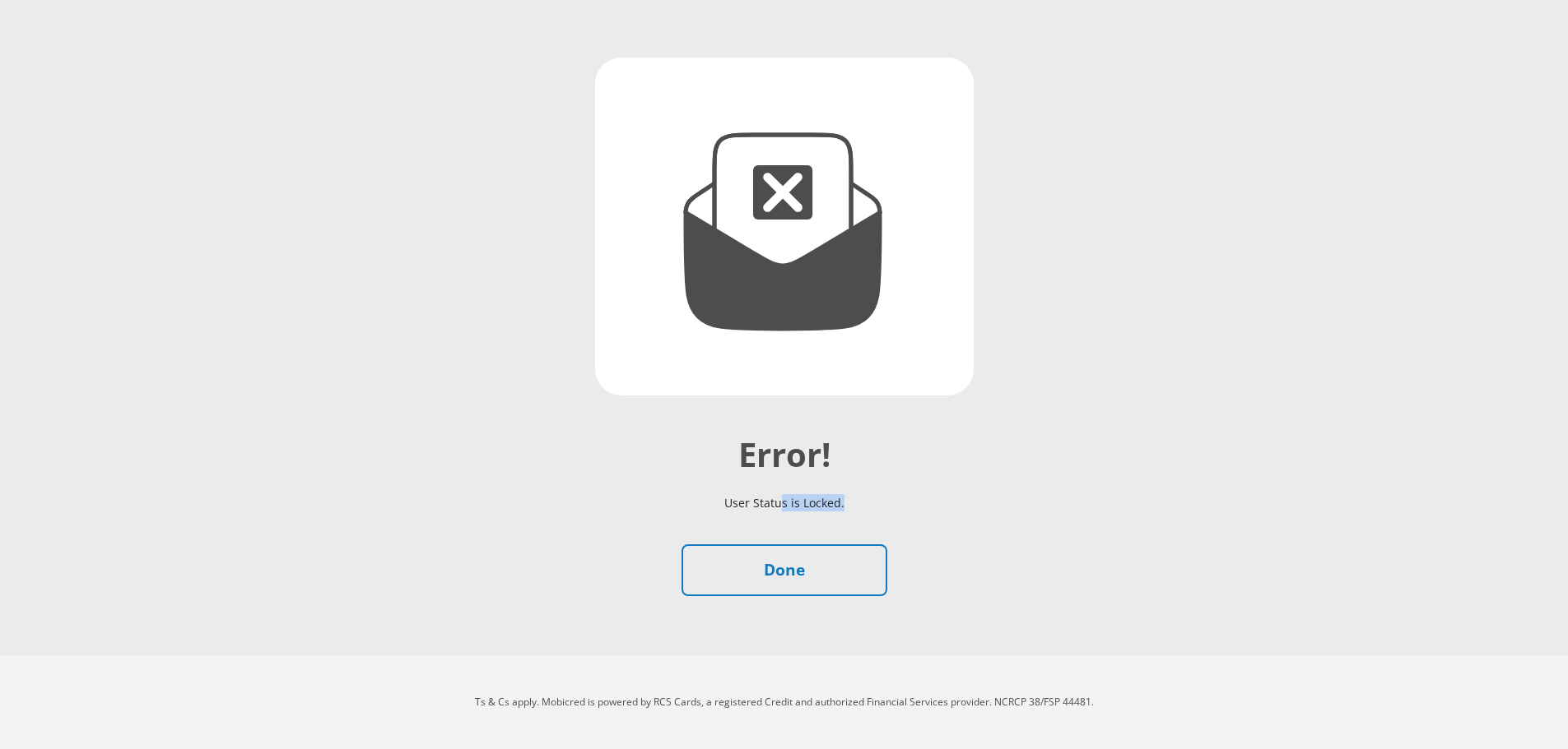
drag, startPoint x: 781, startPoint y: 503, endPoint x: 970, endPoint y: 502, distance: 189.0
click at [970, 502] on p "User Status is Locked." at bounding box center [784, 503] width 914 height 56
click at [830, 573] on link "Done" at bounding box center [784, 570] width 205 height 52
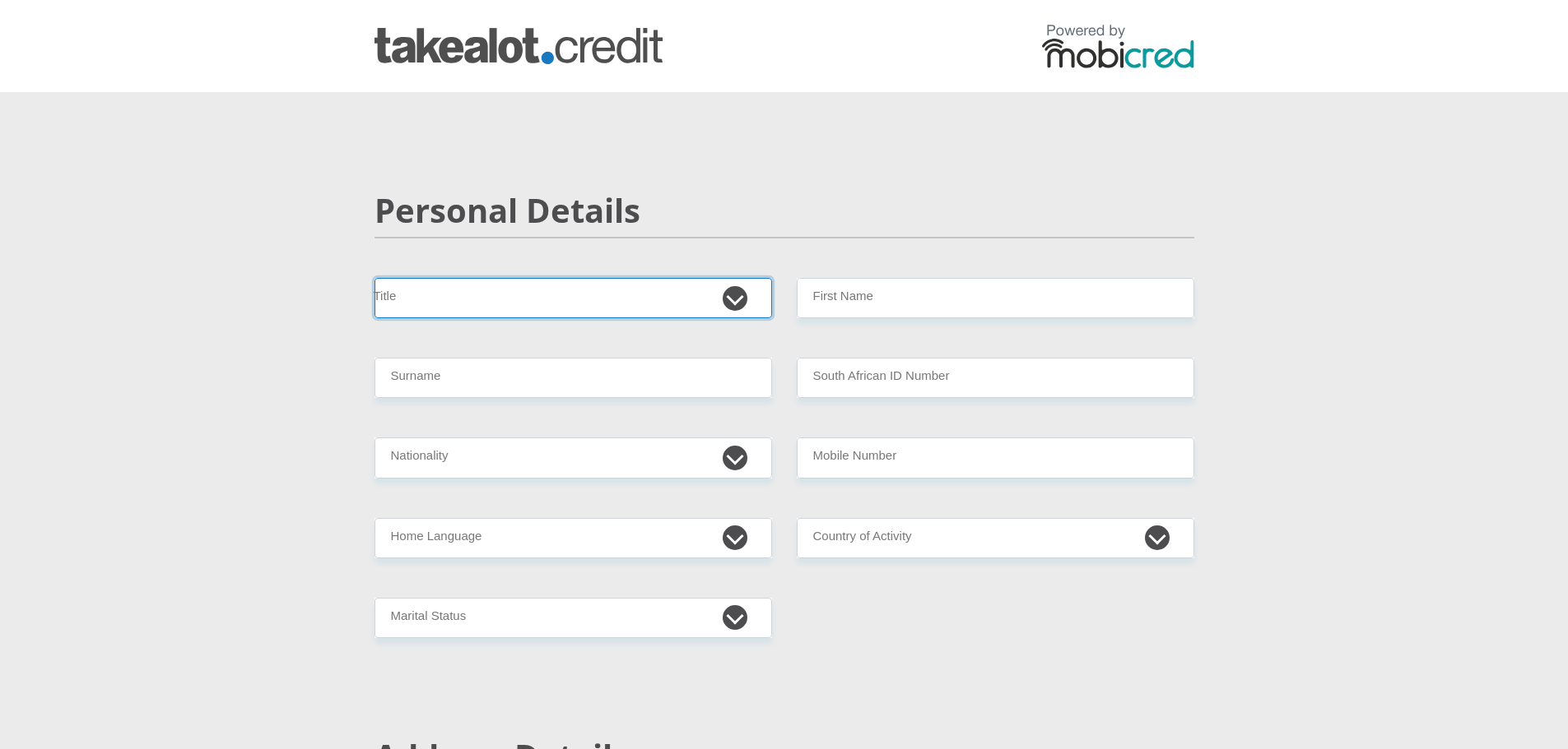
click at [739, 307] on select "Mr Ms Mrs Dr [PERSON_NAME]" at bounding box center [573, 298] width 397 height 40
select select "Mr"
click at [375, 278] on select "Mr Ms Mrs Dr [PERSON_NAME]" at bounding box center [573, 298] width 397 height 40
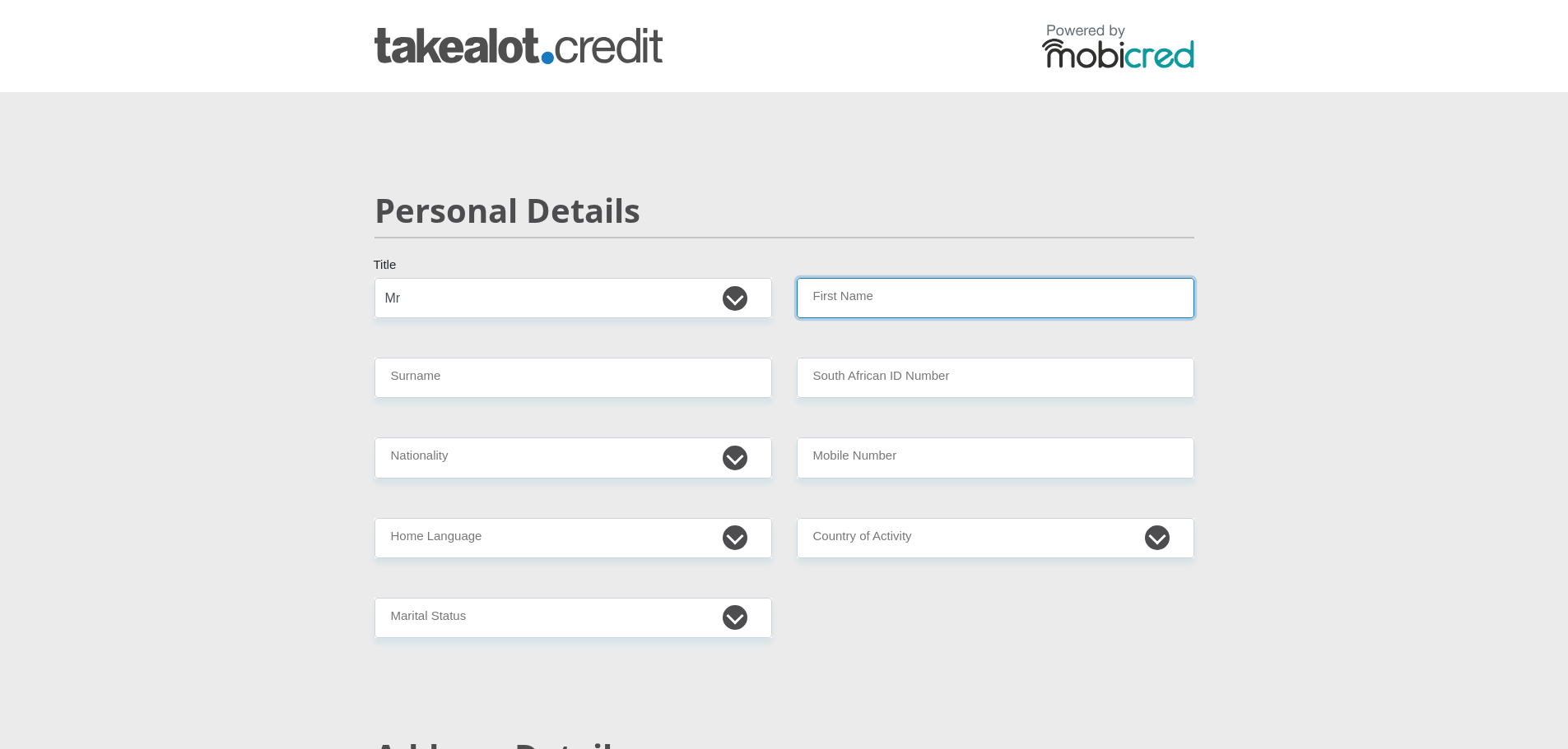
click at [888, 295] on input "First Name" at bounding box center [996, 298] width 397 height 40
type input "[PERSON_NAME]"
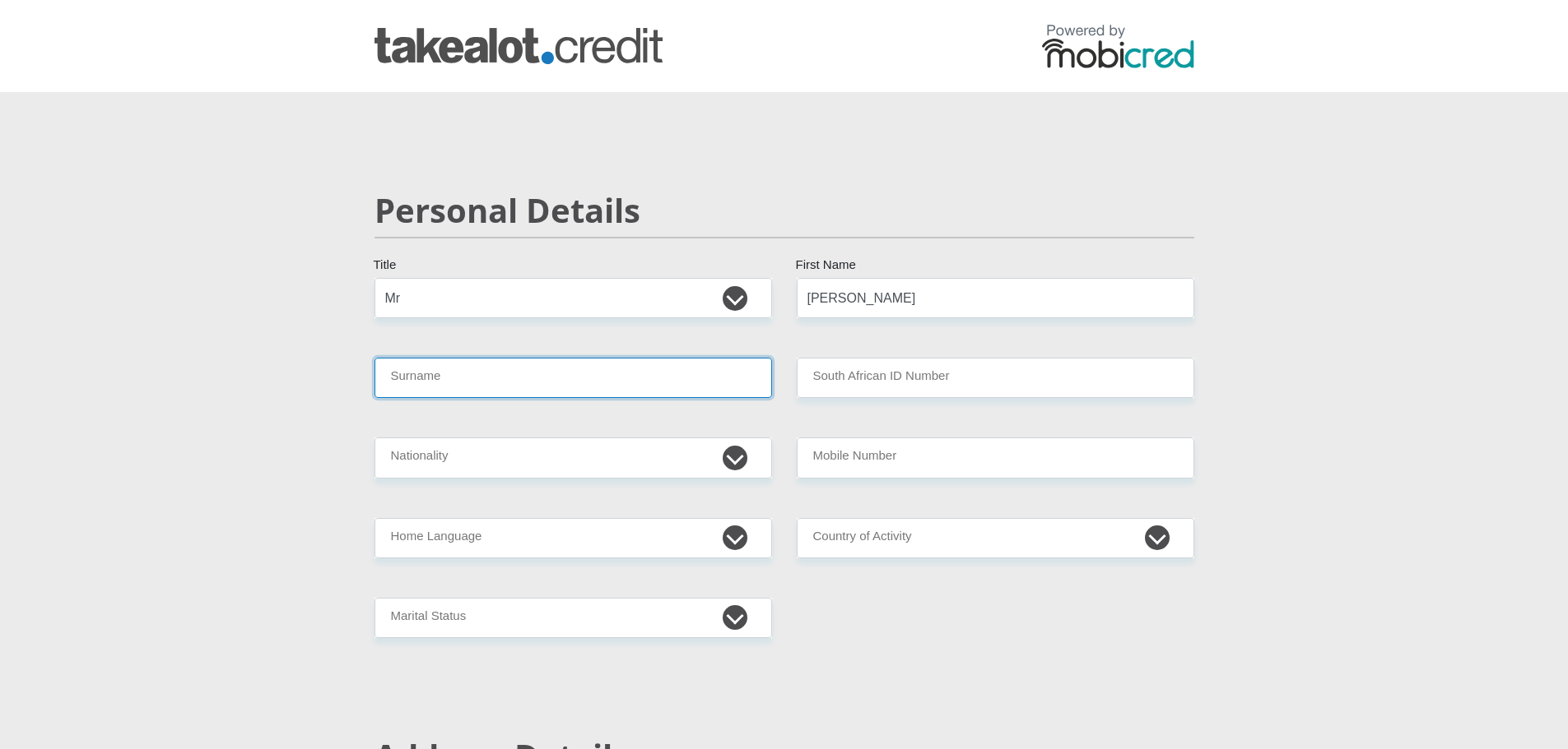
type input "[PERSON_NAME]"
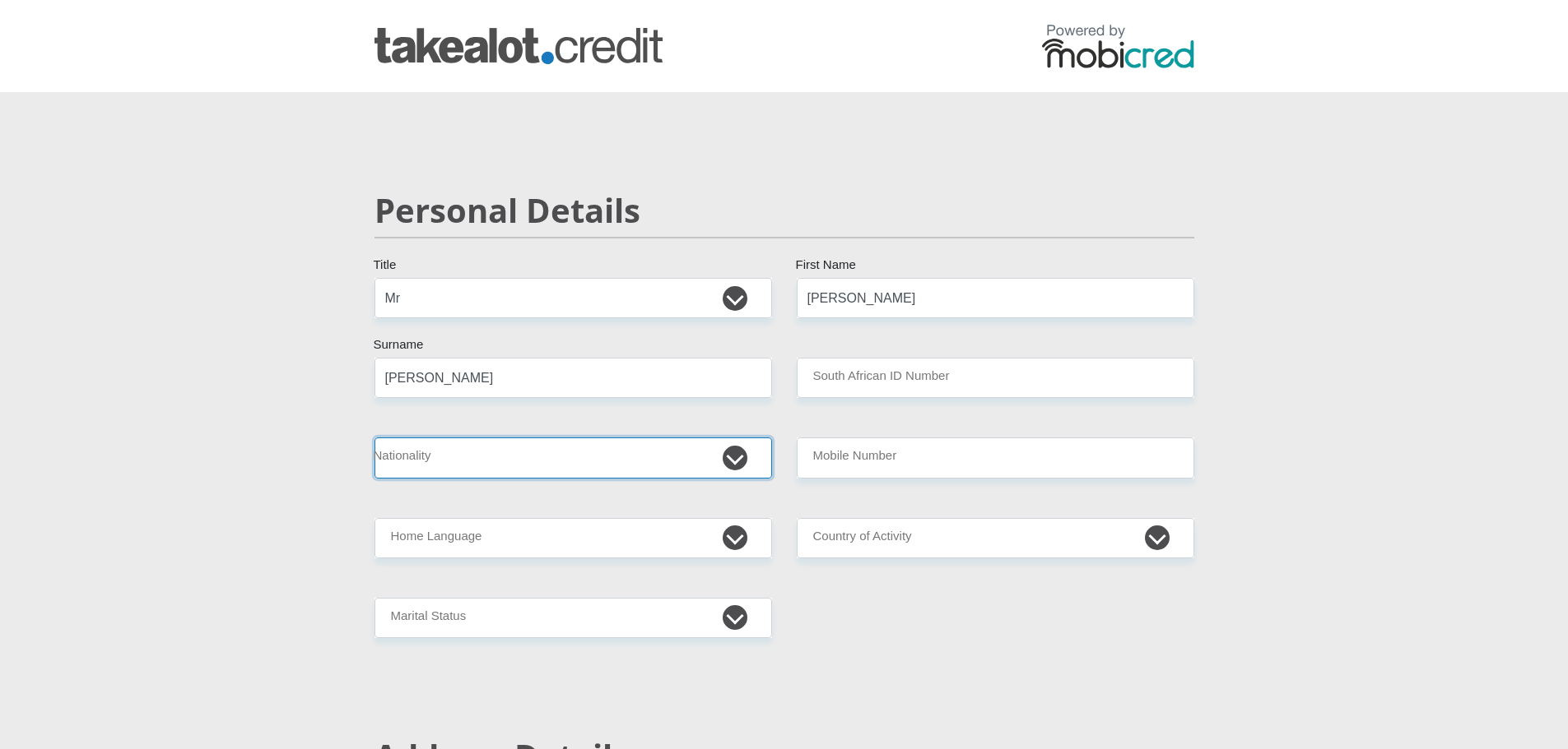
select select "ZAF"
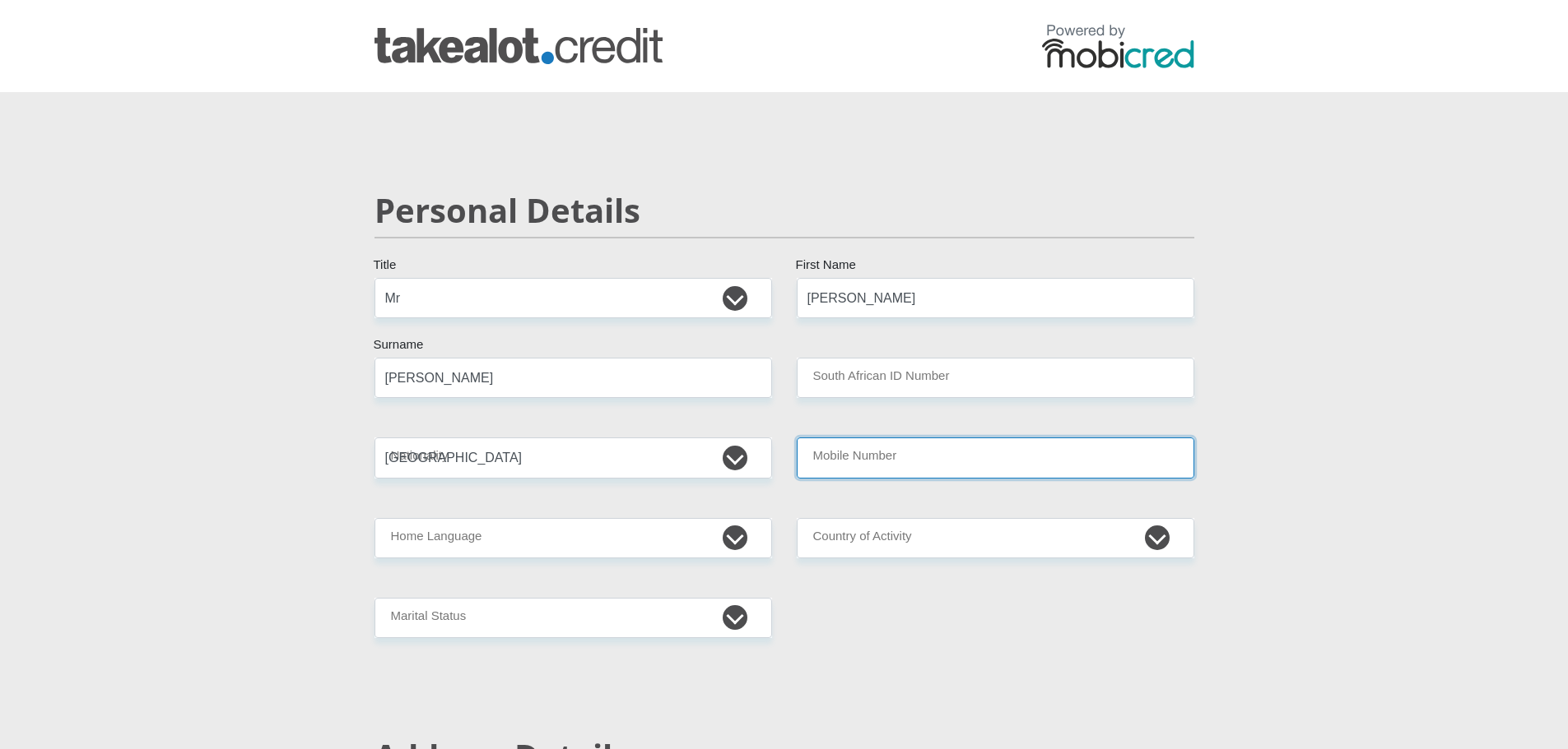
type input "0786939680"
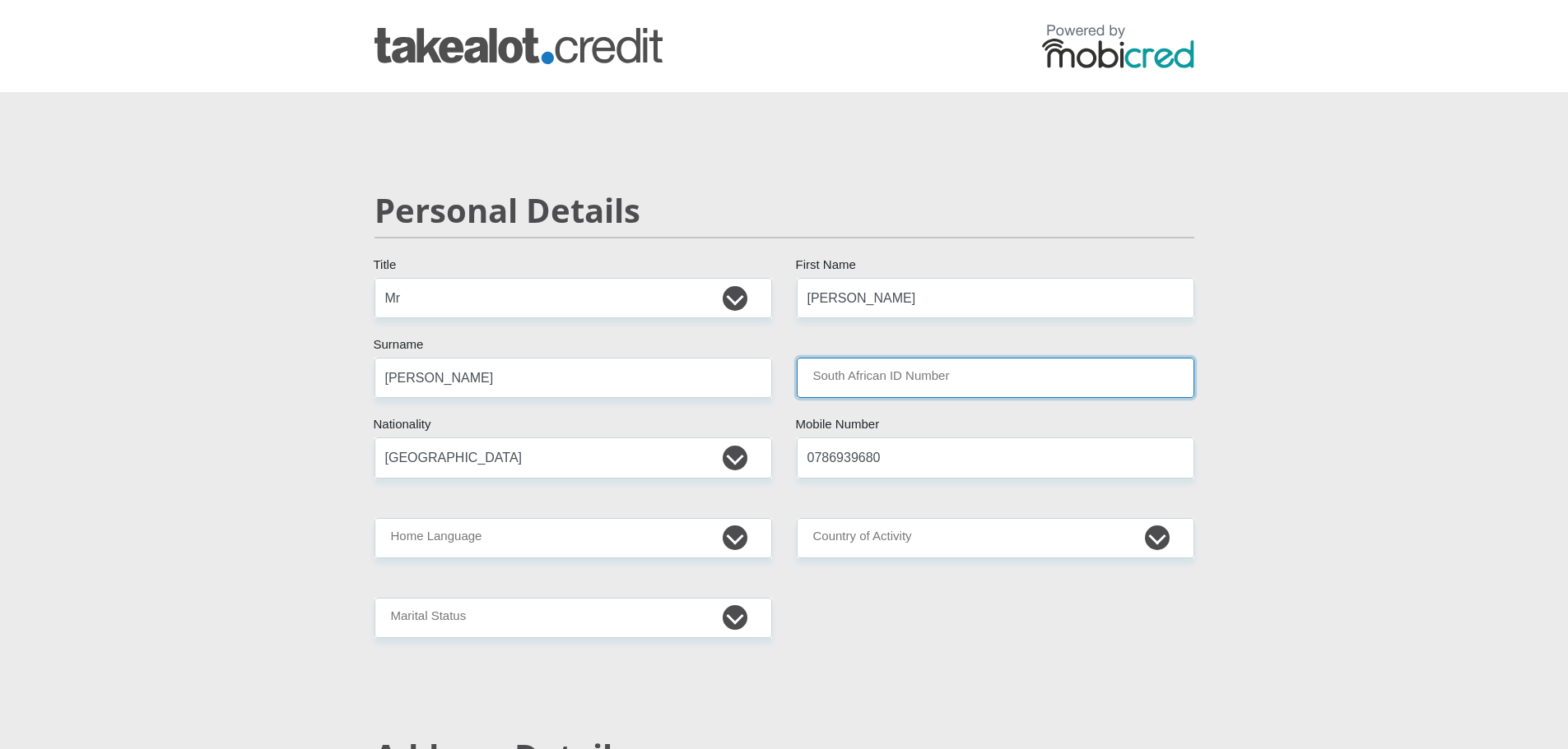
click at [807, 390] on input "South African ID Number" at bounding box center [996, 377] width 397 height 40
type input "9510195099089"
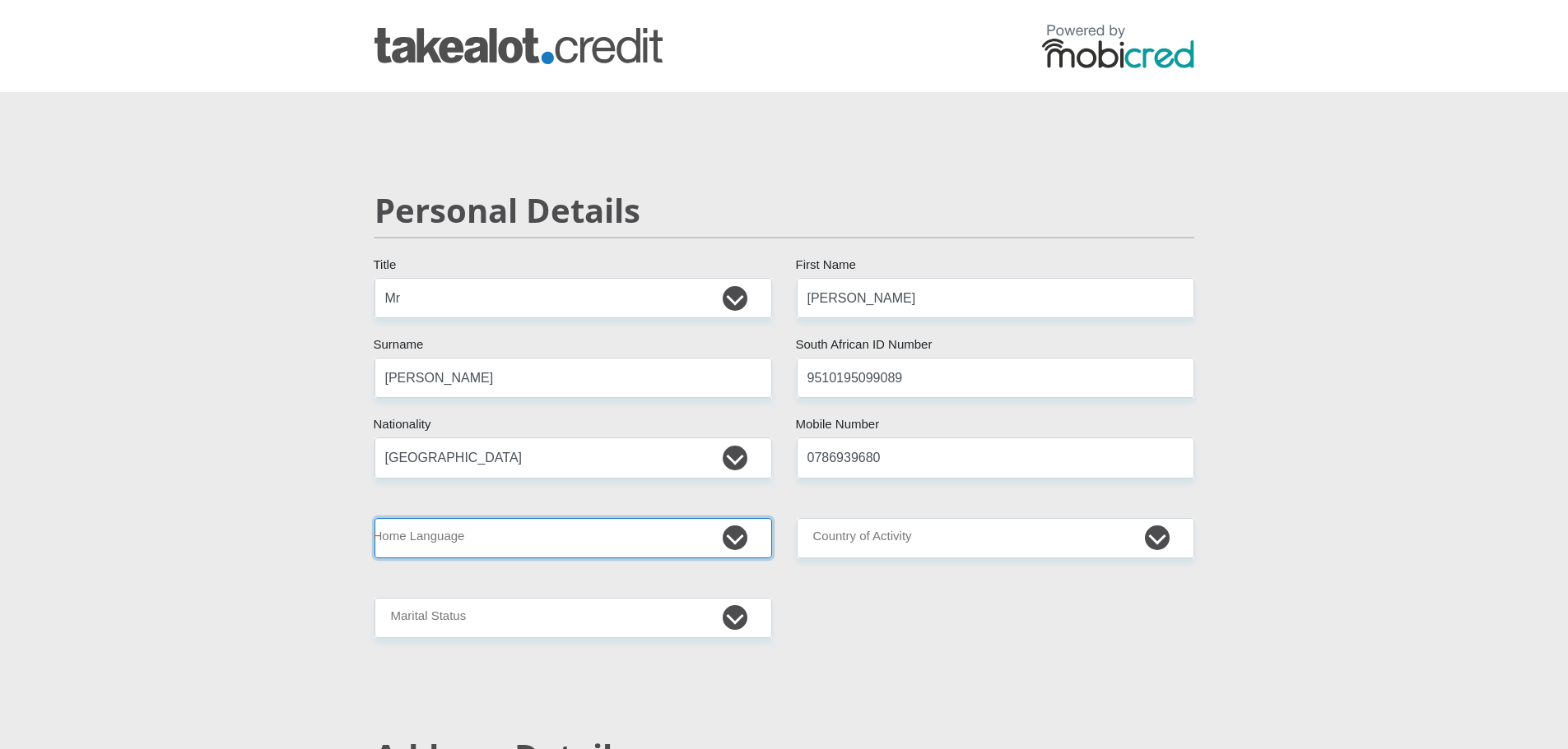
click at [716, 540] on select "Afrikaans English Sepedi South Ndebele Southern Sotho Swati Tsonga Tswana Venda…" at bounding box center [573, 538] width 397 height 40
select select "eng"
click at [375, 518] on select "Afrikaans English Sepedi South Ndebele Southern Sotho Swati Tsonga Tswana Venda…" at bounding box center [573, 538] width 397 height 40
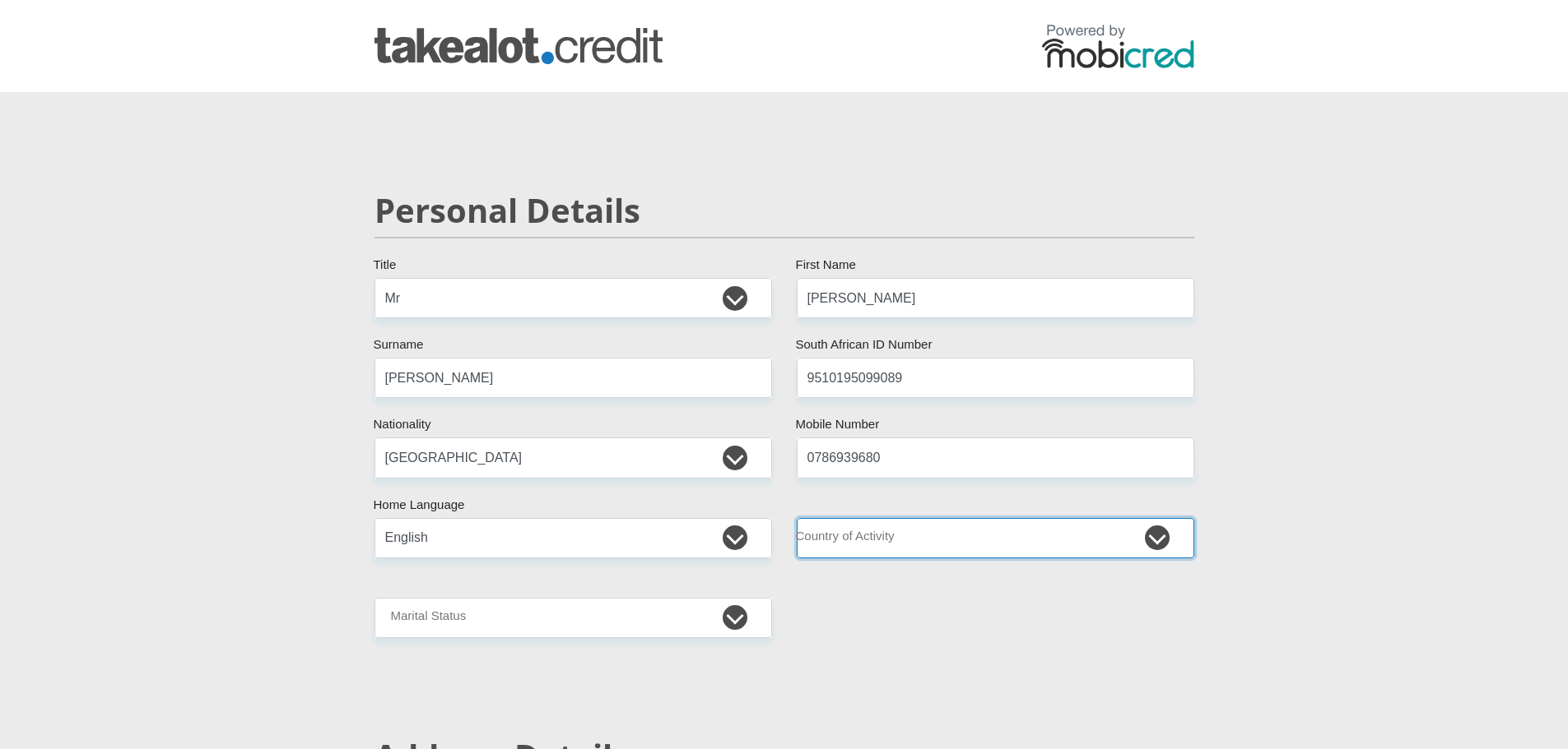
click at [946, 548] on select "[GEOGRAPHIC_DATA] [GEOGRAPHIC_DATA] [GEOGRAPHIC_DATA] [GEOGRAPHIC_DATA] [GEOGRA…" at bounding box center [996, 538] width 397 height 40
select select "ZAF"
click at [797, 518] on select "[GEOGRAPHIC_DATA] [GEOGRAPHIC_DATA] [GEOGRAPHIC_DATA] [GEOGRAPHIC_DATA] [GEOGRA…" at bounding box center [996, 538] width 397 height 40
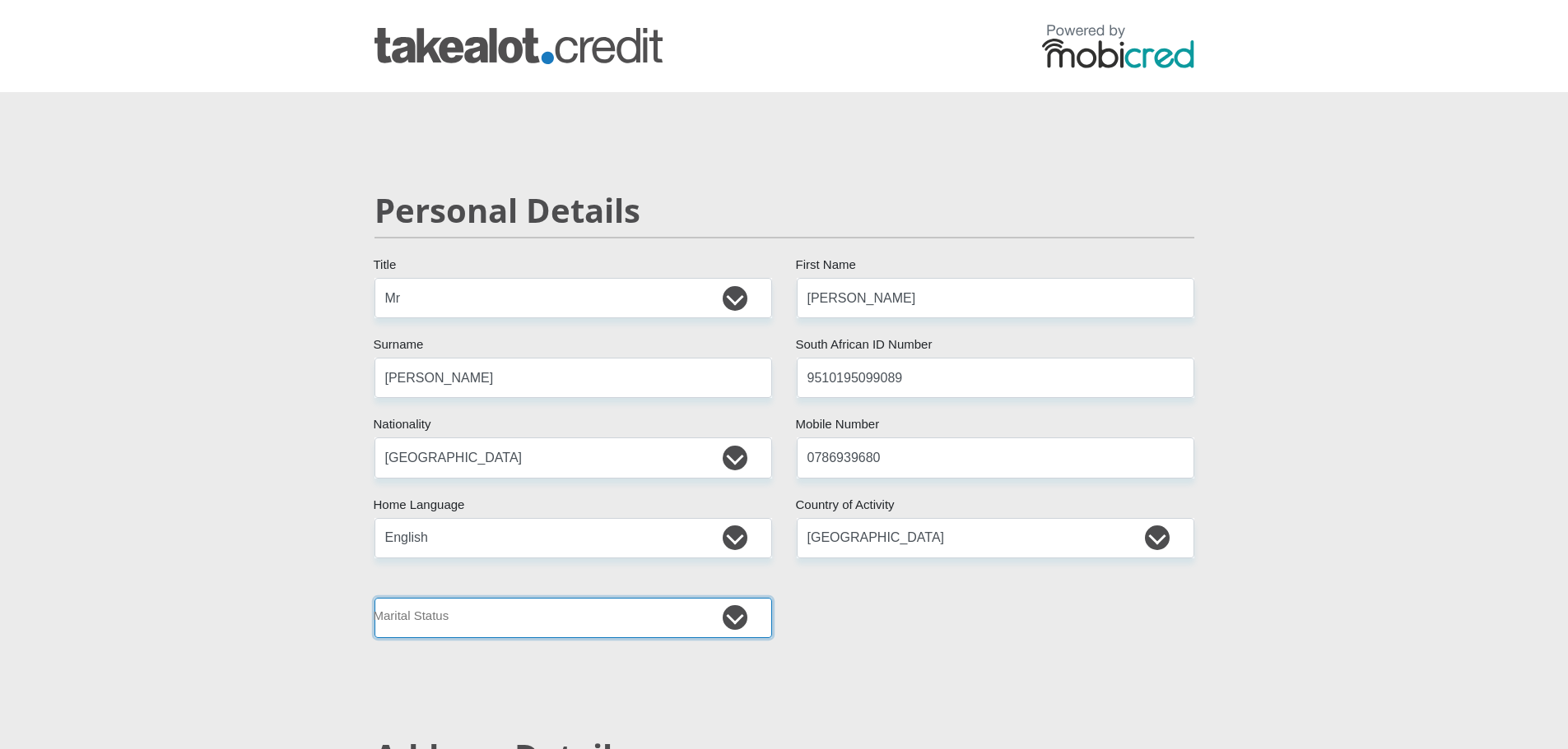
click at [732, 631] on select "Married ANC Single Divorced Widowed Married COP or Customary Law" at bounding box center [573, 618] width 397 height 40
select select "1"
click at [375, 598] on select "Married ANC Single Divorced Widowed Married COP or Customary Law" at bounding box center [573, 618] width 397 height 40
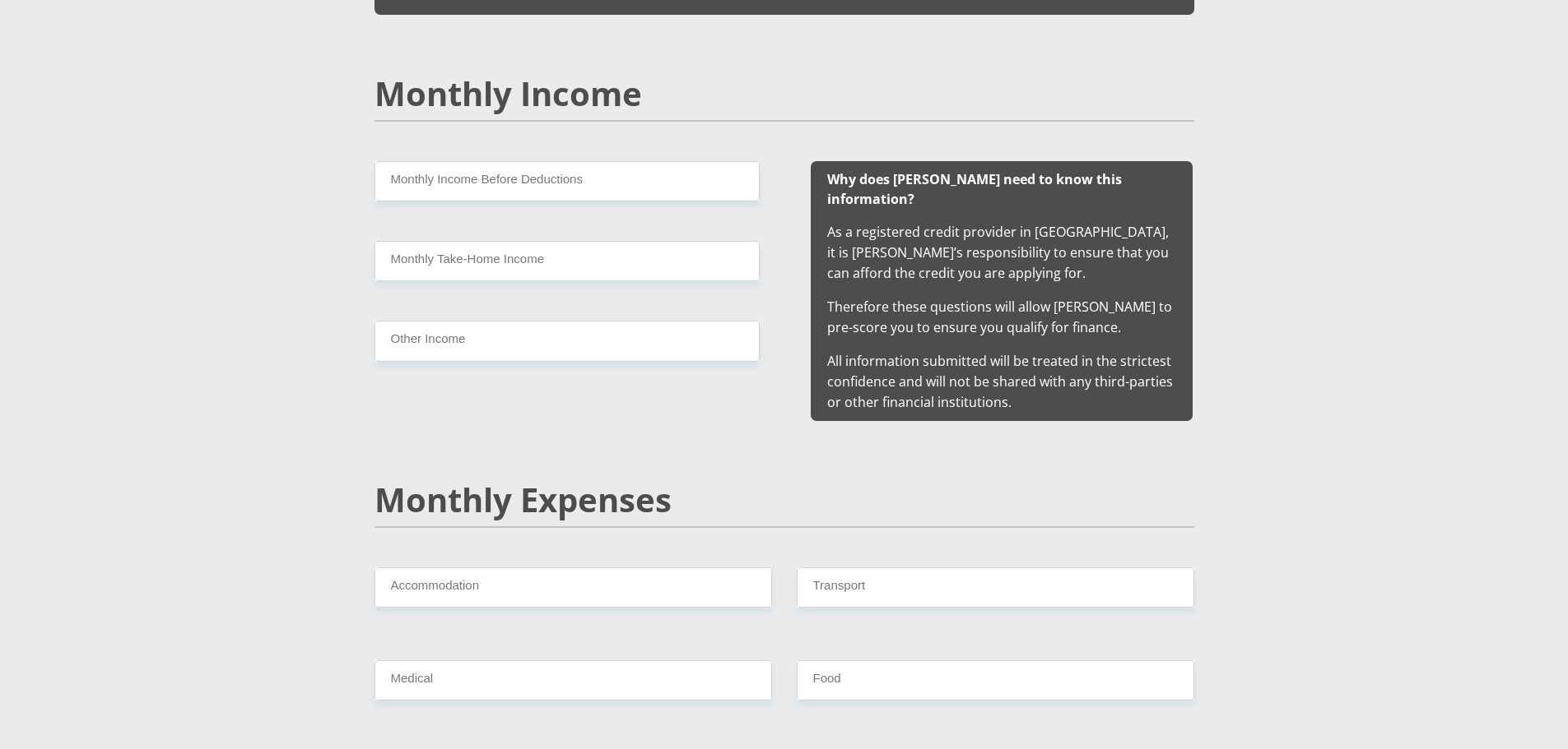
scroll to position [1563, 0]
